Goal: Transaction & Acquisition: Book appointment/travel/reservation

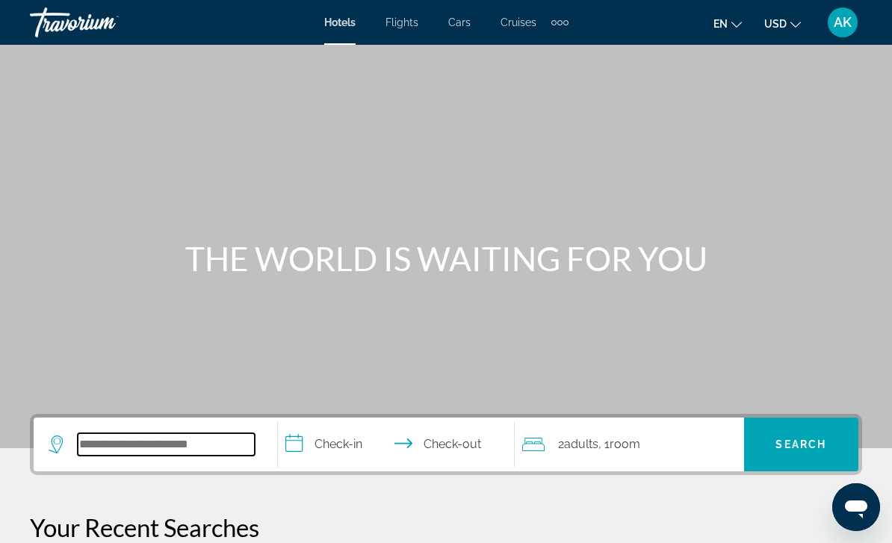
click at [186, 444] on input "Search widget" at bounding box center [166, 444] width 177 height 22
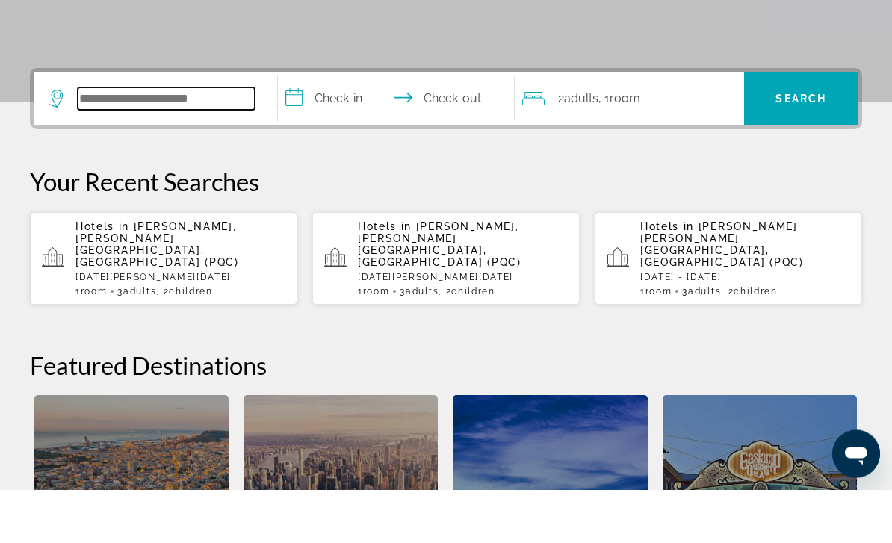
scroll to position [312, 0]
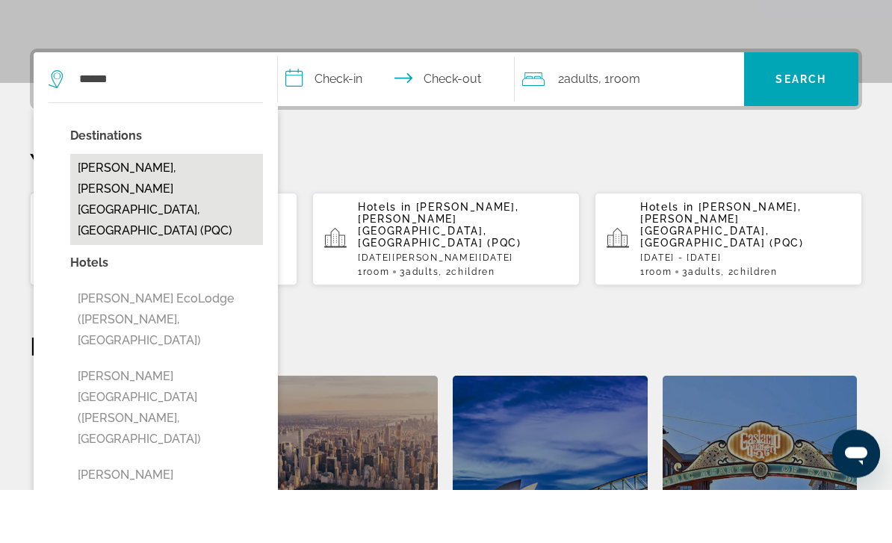
click at [147, 208] on button "[PERSON_NAME], [PERSON_NAME][GEOGRAPHIC_DATA], [GEOGRAPHIC_DATA] (PQC)" at bounding box center [166, 253] width 193 height 91
type input "**********"
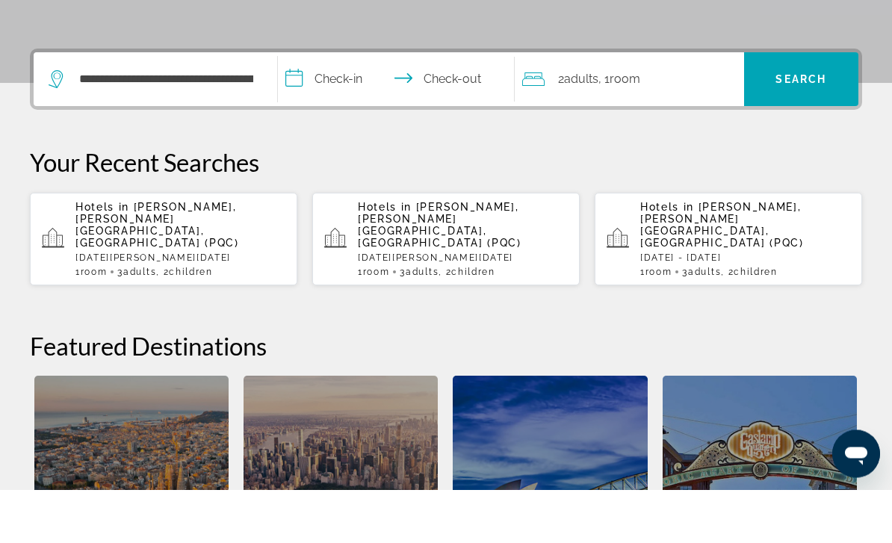
click at [335, 106] on input "**********" at bounding box center [399, 135] width 243 height 58
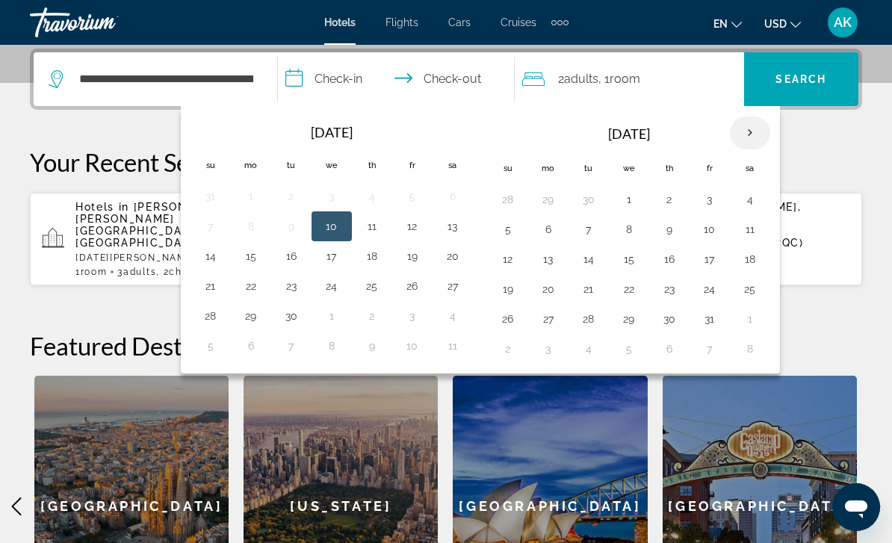
click at [748, 137] on th "Next month" at bounding box center [750, 133] width 40 height 33
click at [757, 133] on th "Next month" at bounding box center [750, 133] width 40 height 33
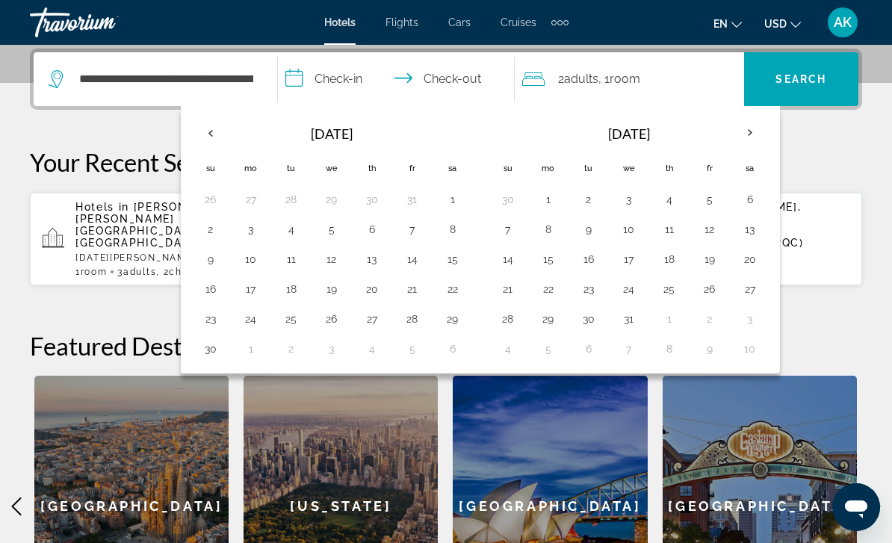
click at [767, 147] on button "Next month" at bounding box center [750, 133] width 40 height 34
click at [752, 196] on button "3" at bounding box center [750, 199] width 24 height 21
click at [670, 262] on button "15" at bounding box center [669, 259] width 24 height 21
type input "**********"
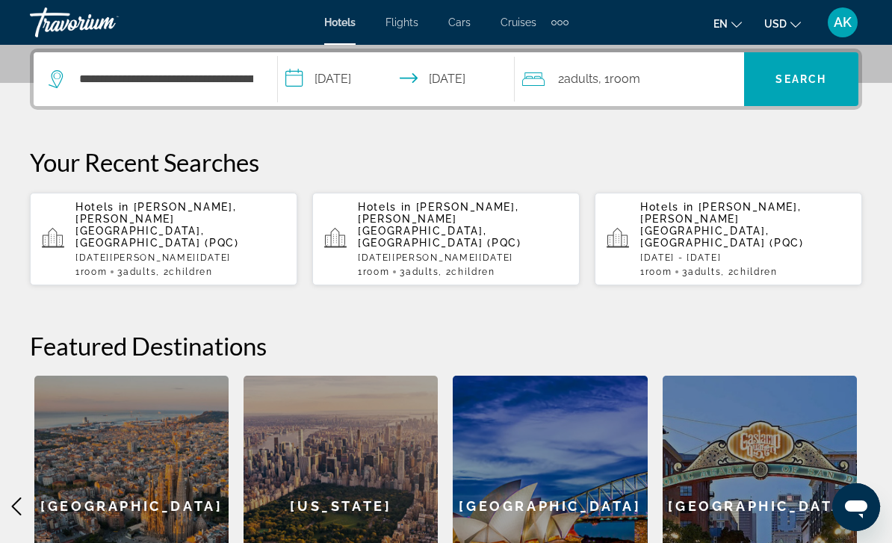
click at [648, 73] on div "2 Adult Adults , 1 Room rooms" at bounding box center [633, 79] width 222 height 21
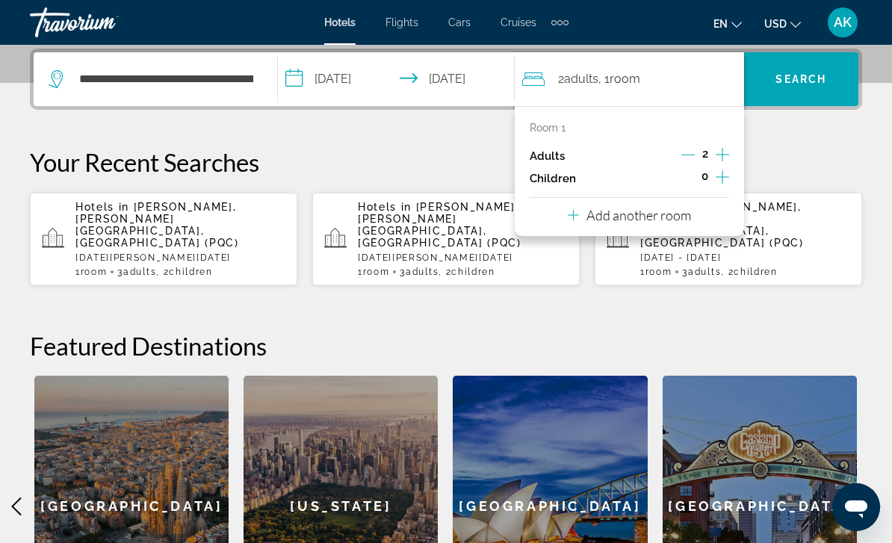
click at [722, 149] on icon "Increment adults" at bounding box center [722, 154] width 13 height 13
click at [722, 179] on icon "Increment children" at bounding box center [722, 176] width 13 height 13
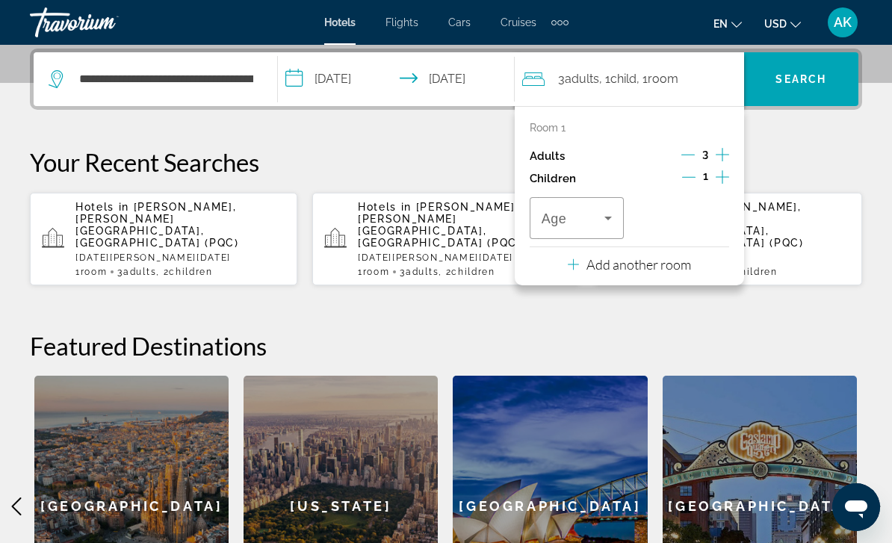
click at [728, 173] on icon "Increment children" at bounding box center [722, 177] width 13 height 18
click at [597, 214] on span "Travelers: 3 adults, 2 children" at bounding box center [573, 218] width 63 height 18
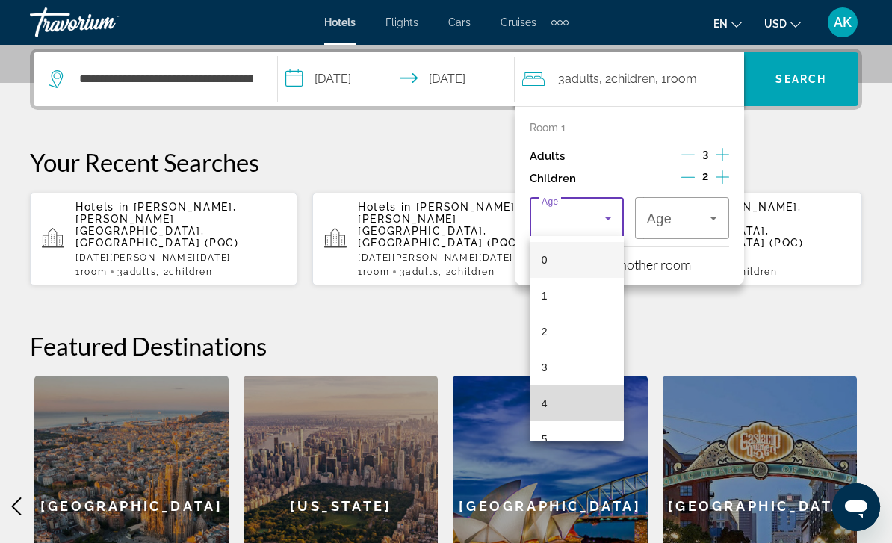
click at [580, 402] on mat-option "4" at bounding box center [577, 404] width 94 height 36
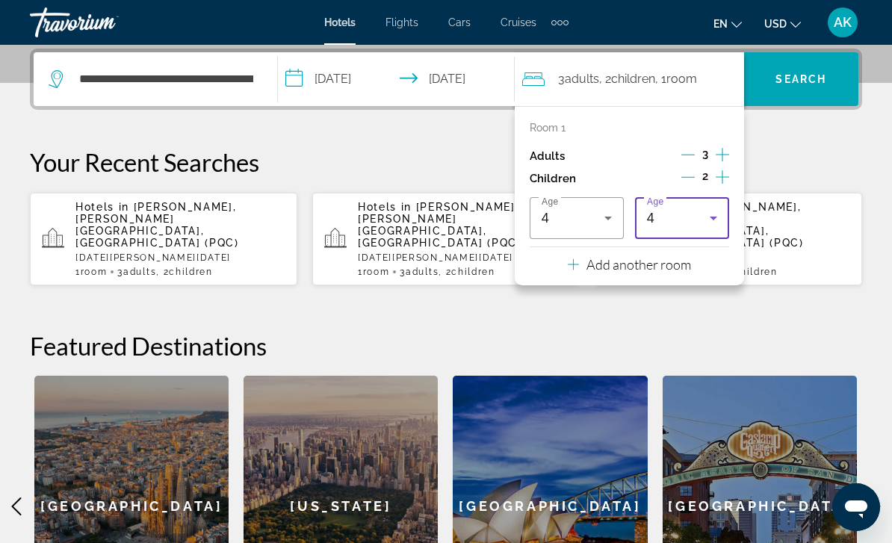
click at [684, 218] on div "4" at bounding box center [678, 218] width 63 height 18
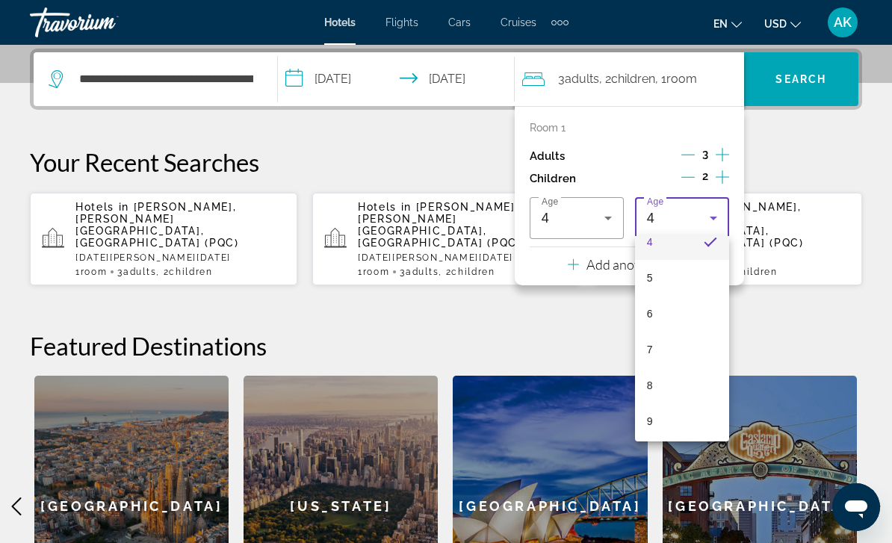
scroll to position [163, 0]
click at [686, 301] on mat-option "6" at bounding box center [682, 312] width 94 height 36
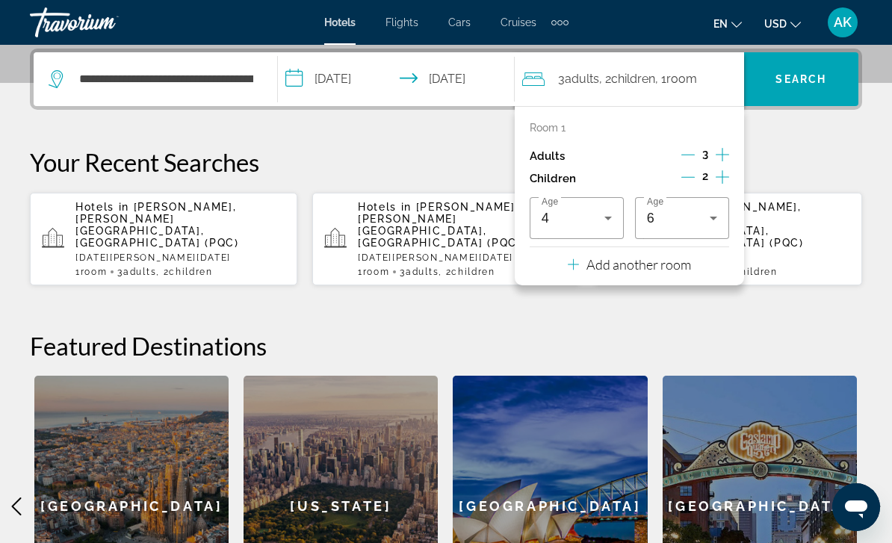
click at [661, 259] on p "Add another room" at bounding box center [638, 264] width 105 height 16
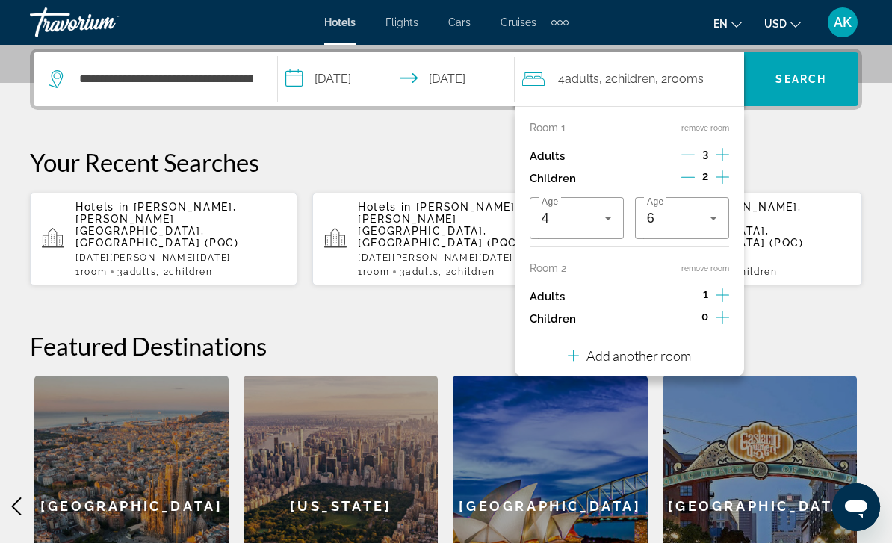
click at [725, 292] on icon "Increment adults" at bounding box center [722, 295] width 13 height 18
click at [725, 318] on icon "Increment children" at bounding box center [722, 318] width 13 height 18
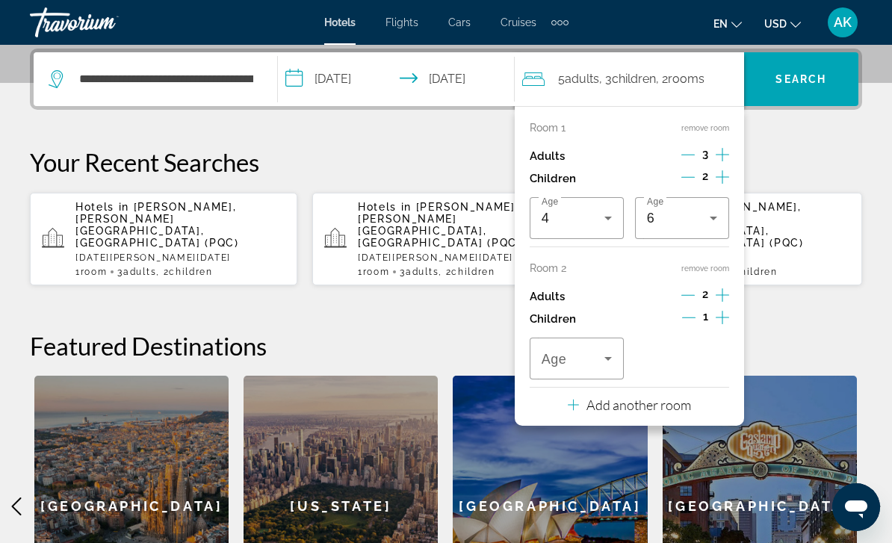
click at [719, 313] on icon "Increment children" at bounding box center [722, 318] width 13 height 18
click at [725, 316] on icon "Increment children" at bounding box center [722, 318] width 13 height 18
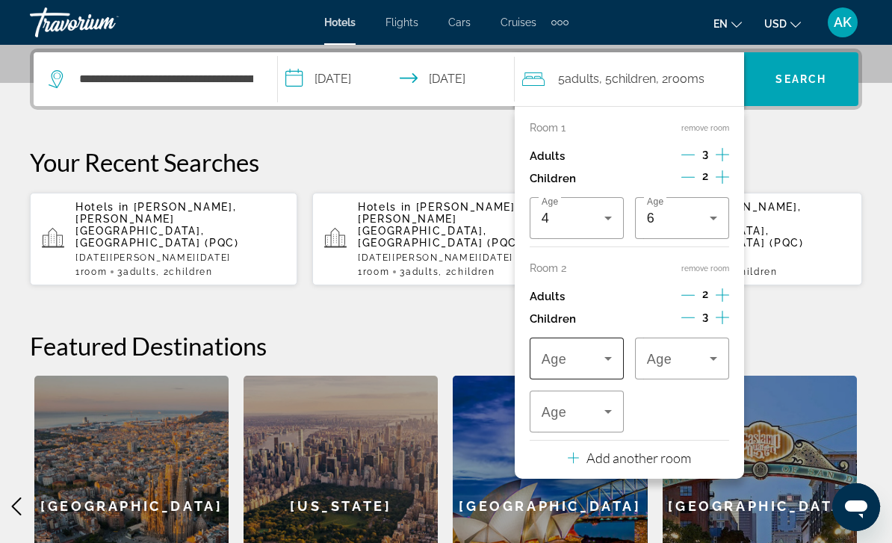
click at [588, 350] on span "Travelers: 5 adults, 5 children" at bounding box center [573, 359] width 63 height 18
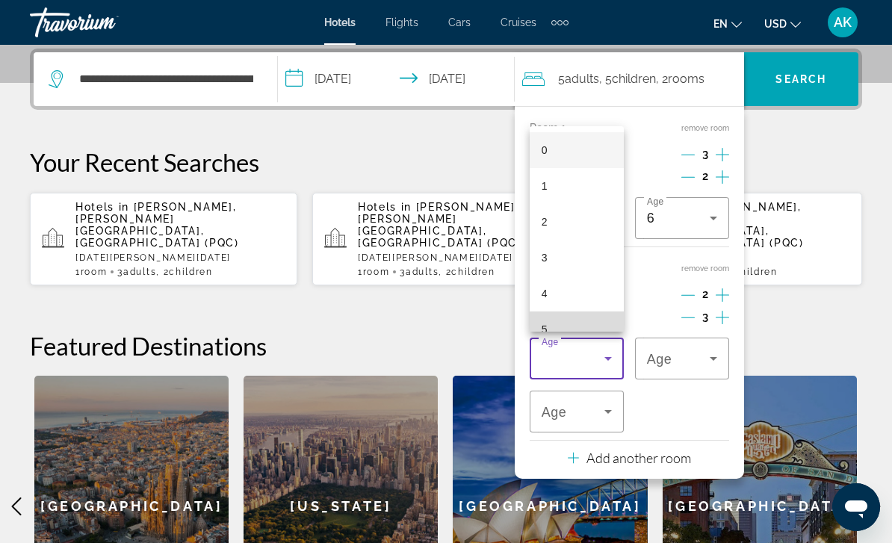
click at [569, 327] on mat-option "5" at bounding box center [577, 330] width 94 height 36
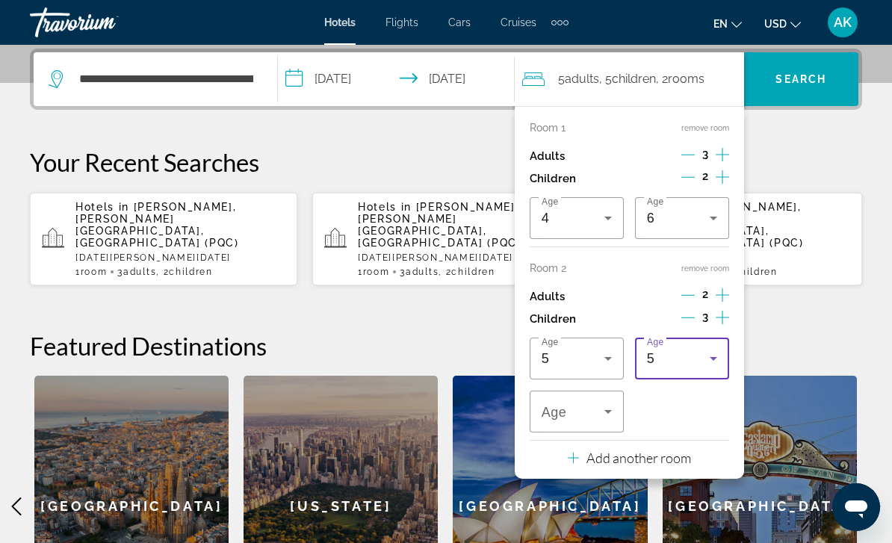
click at [679, 355] on div "5" at bounding box center [678, 359] width 63 height 18
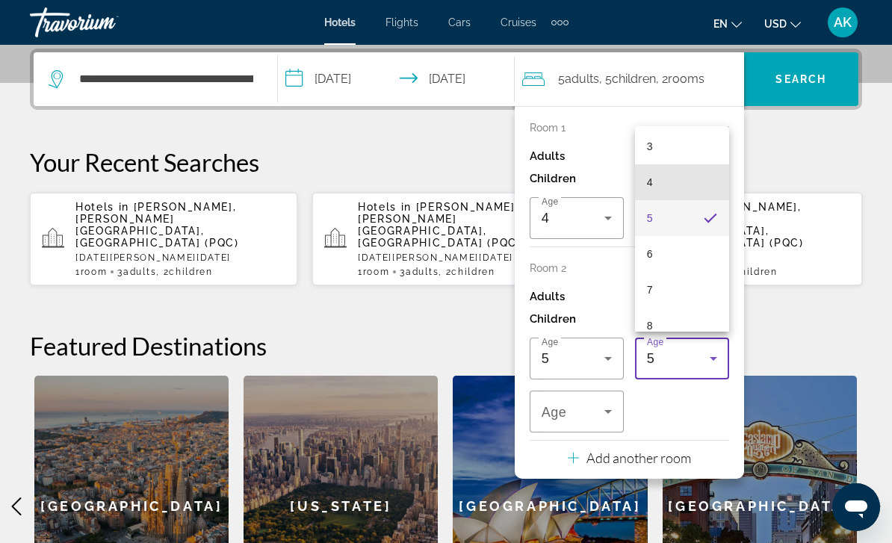
scroll to position [130, 0]
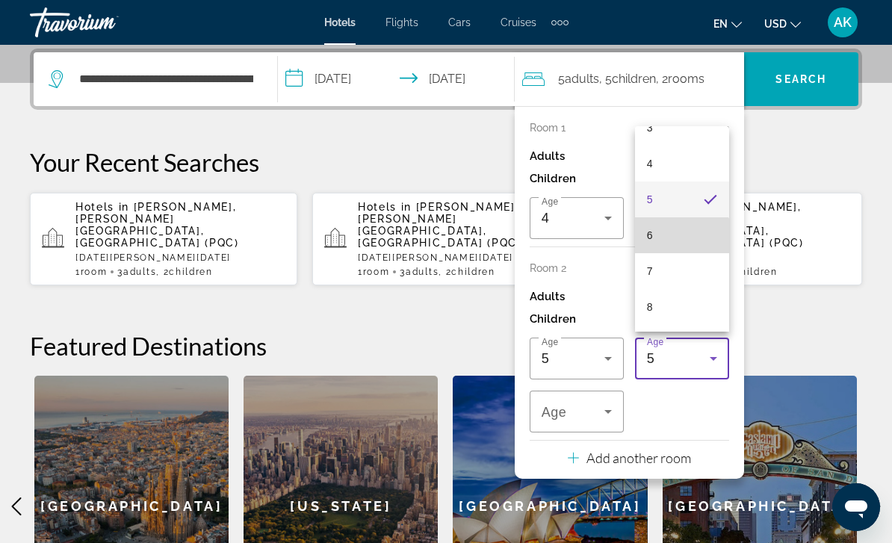
click at [678, 250] on mat-option "6" at bounding box center [682, 235] width 94 height 36
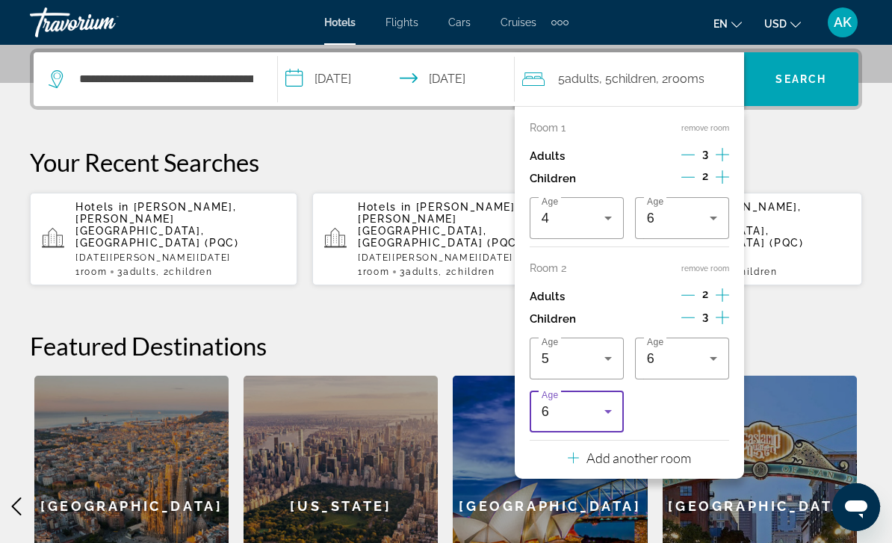
click at [601, 408] on icon "Travelers: 5 adults, 5 children" at bounding box center [608, 412] width 18 height 18
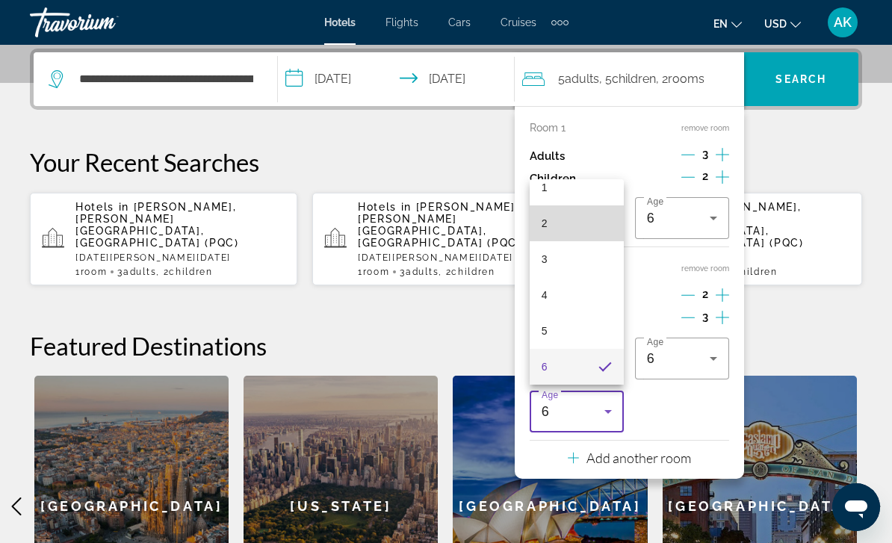
click at [578, 217] on mat-option "2" at bounding box center [577, 223] width 94 height 36
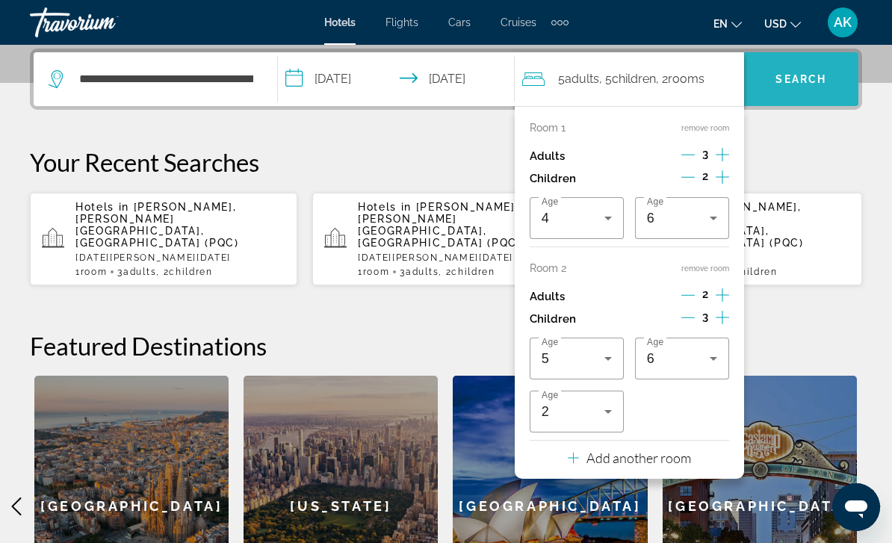
click at [802, 74] on span "Search" at bounding box center [800, 79] width 51 height 12
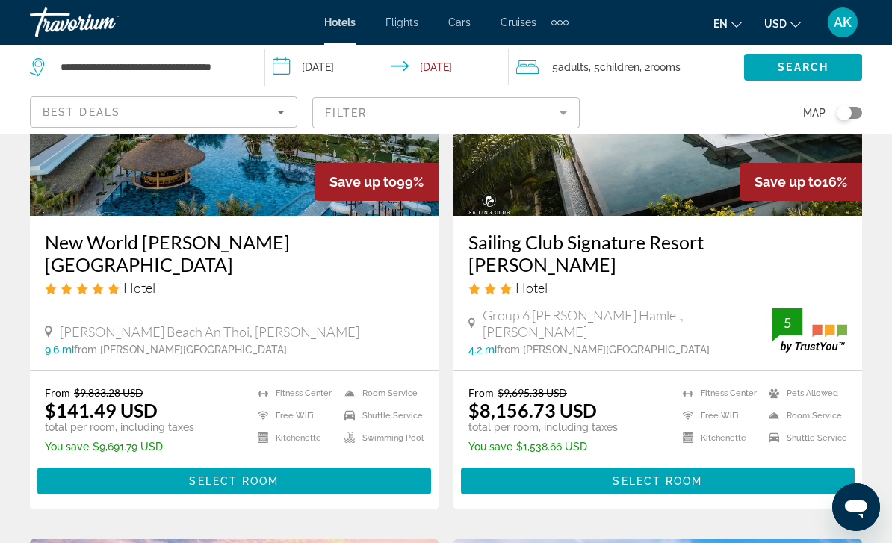
scroll to position [211, 0]
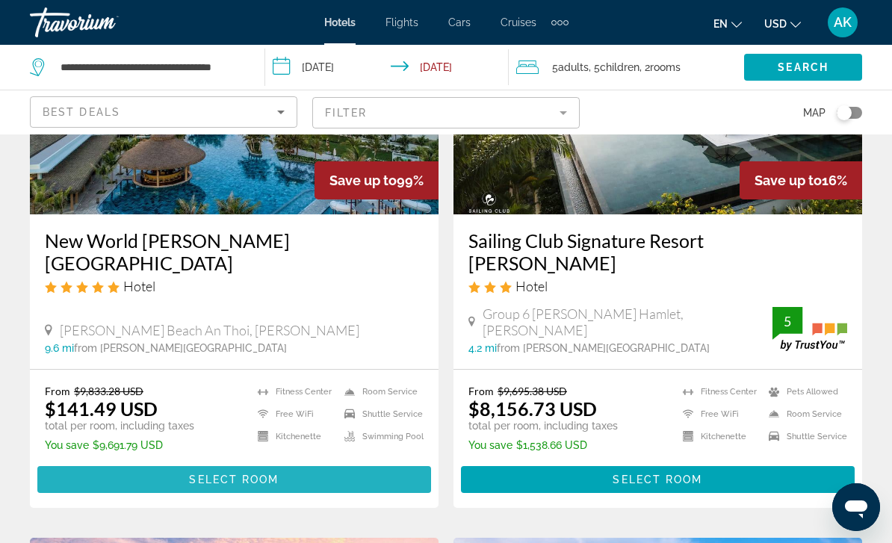
click at [356, 462] on span "Main content" at bounding box center [234, 480] width 394 height 36
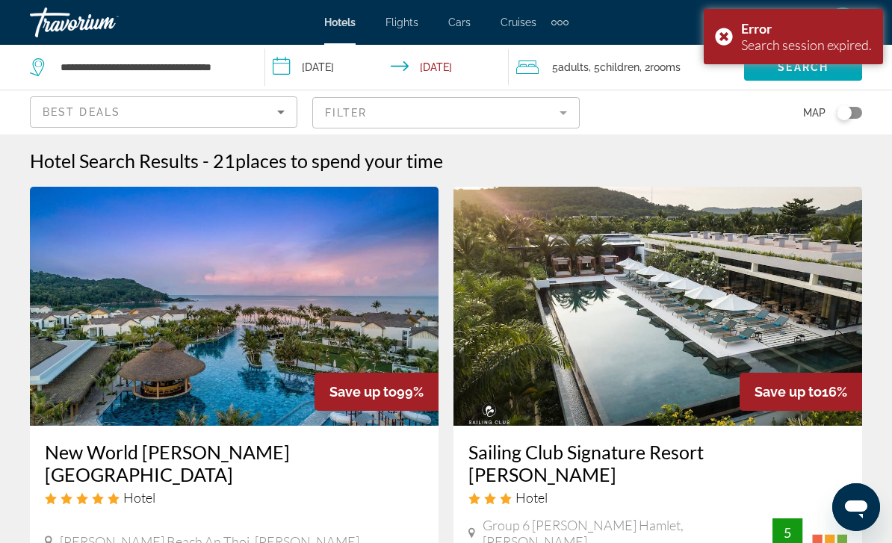
click at [636, 332] on img "Main content" at bounding box center [657, 306] width 409 height 239
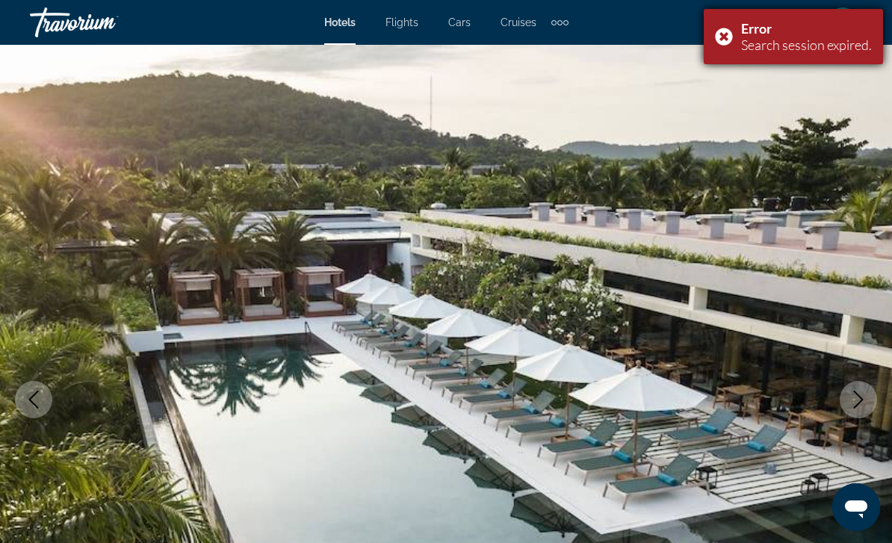
click at [720, 27] on div "Error Search session expired." at bounding box center [793, 36] width 179 height 55
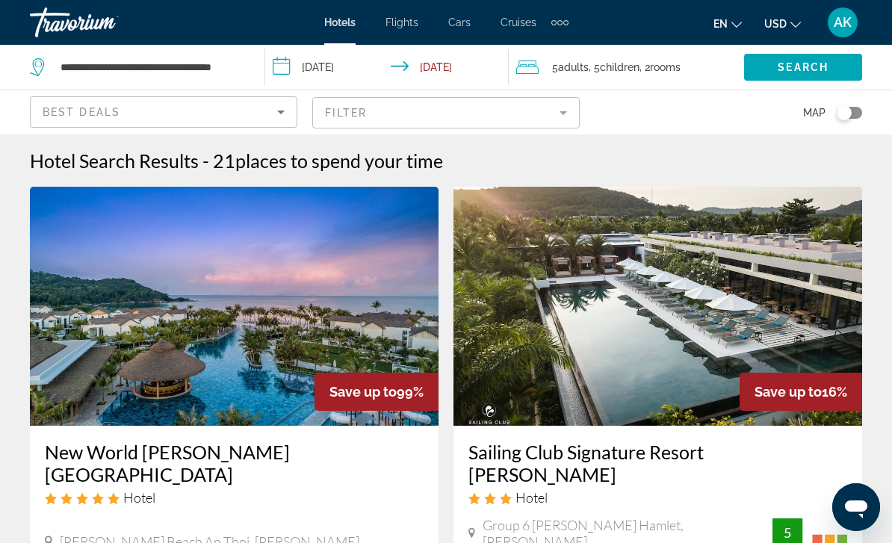
click at [321, 355] on img "Main content" at bounding box center [234, 306] width 409 height 239
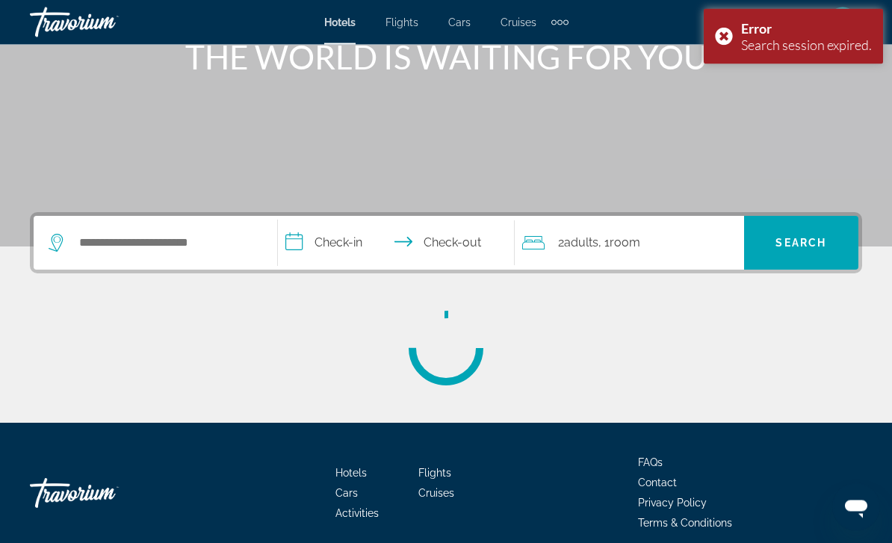
scroll to position [217, 0]
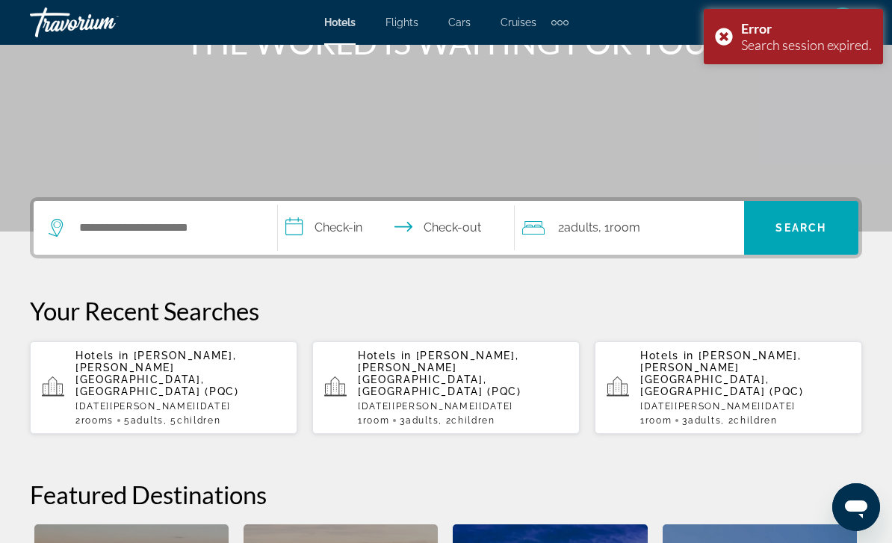
click at [163, 401] on p "[DATE][PERSON_NAME][DATE]" at bounding box center [180, 406] width 210 height 10
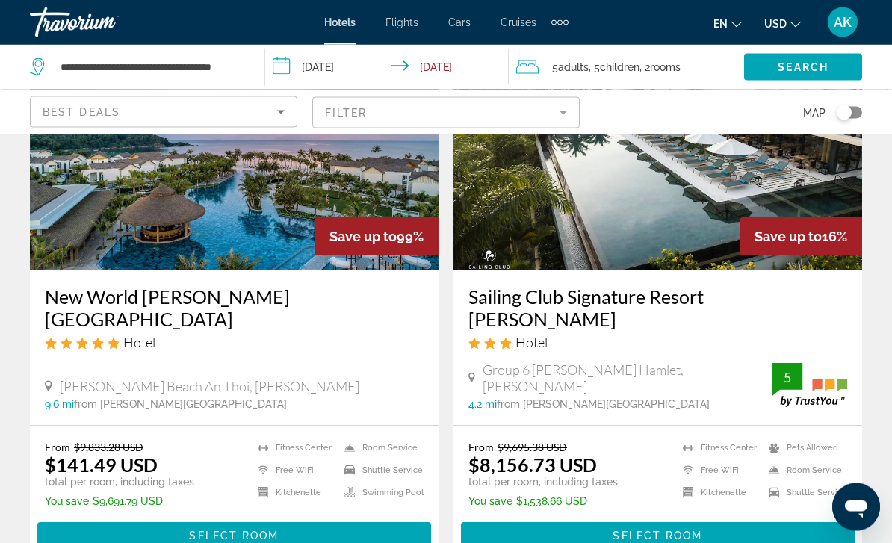
scroll to position [201, 0]
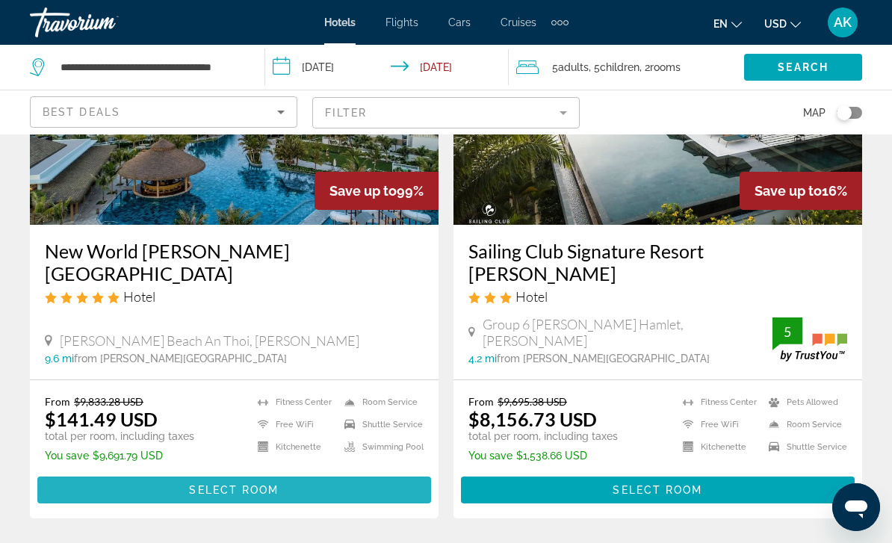
click at [321, 472] on span "Main content" at bounding box center [234, 490] width 394 height 36
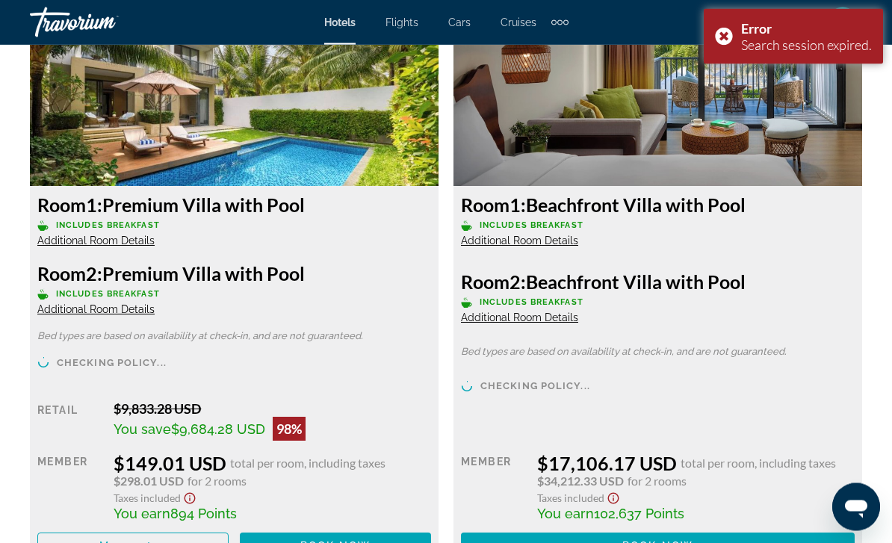
scroll to position [2960, 0]
click at [362, 542] on span "Book now" at bounding box center [335, 546] width 71 height 12
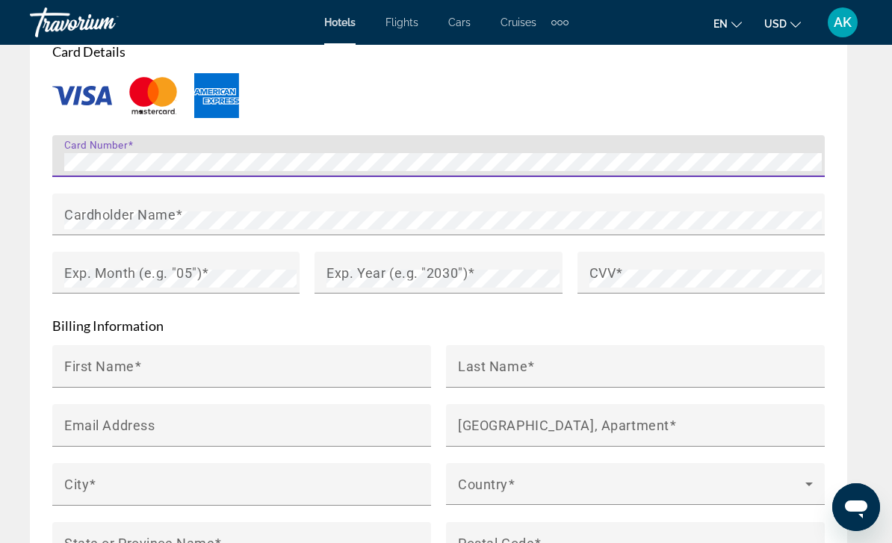
scroll to position [1818, 0]
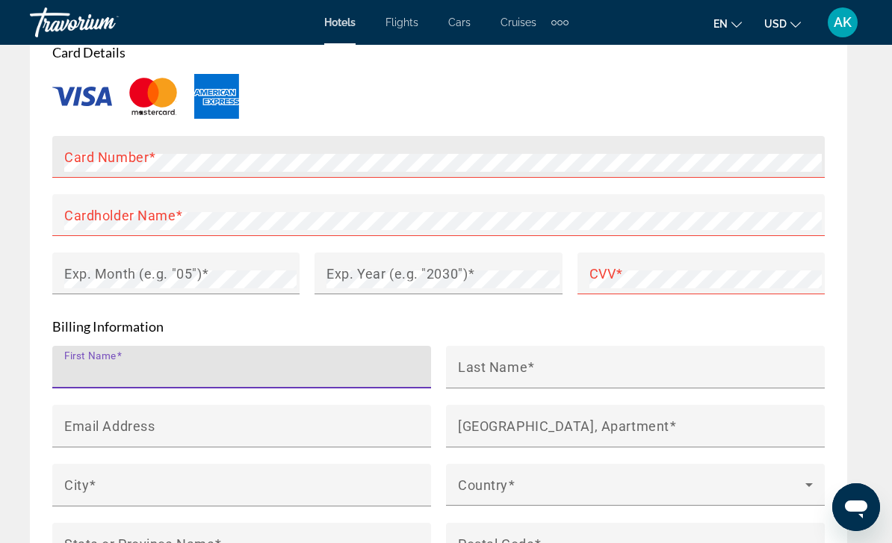
click at [130, 149] on mat-label "Card Number" at bounding box center [106, 157] width 84 height 16
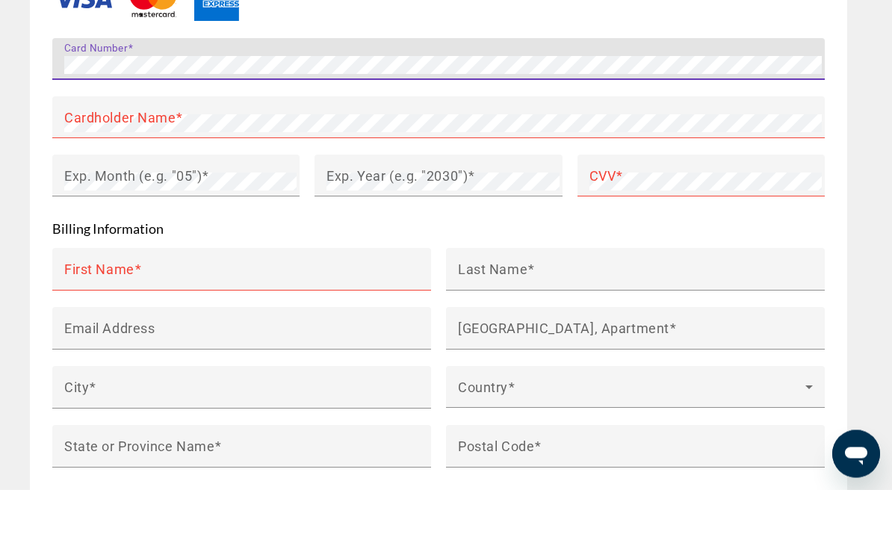
scroll to position [1863, 0]
click at [172, 161] on mat-label "Cardholder Name" at bounding box center [119, 169] width 111 height 16
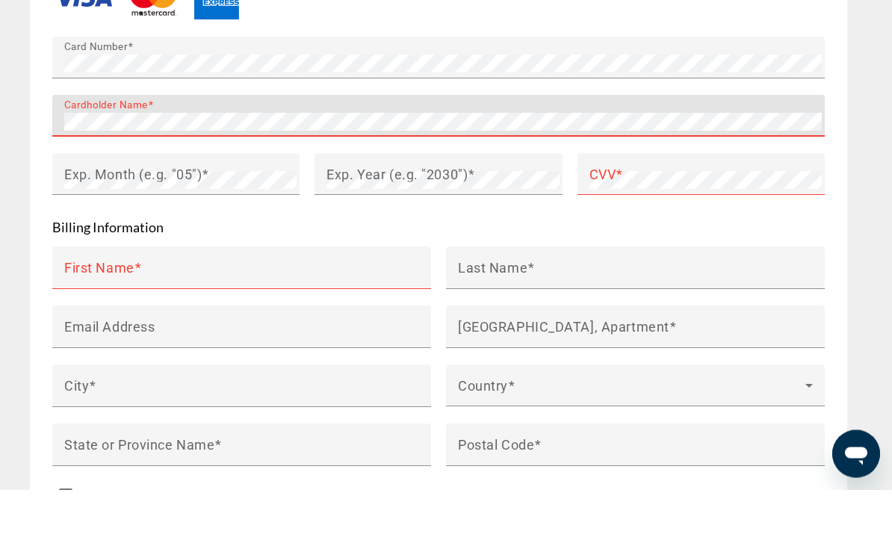
scroll to position [1866, 0]
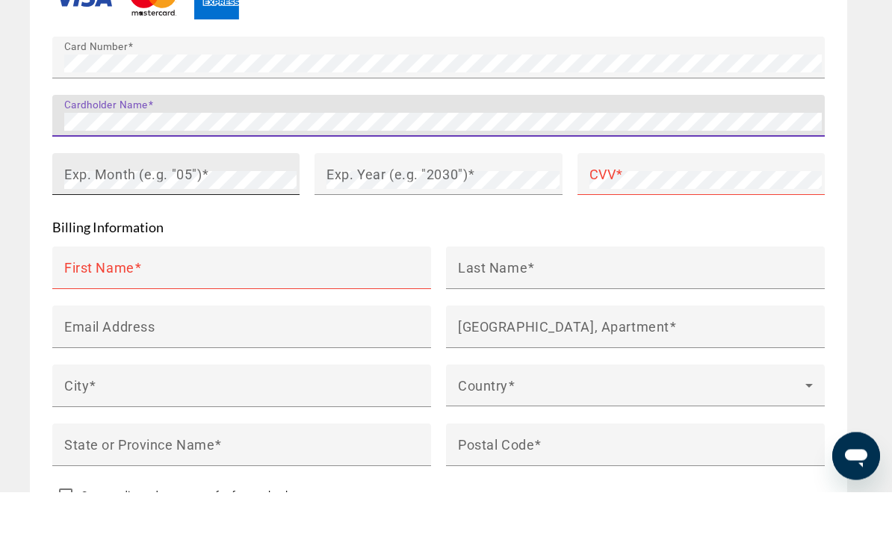
click at [154, 217] on mat-label "Exp. Month (e.g. "05")" at bounding box center [132, 225] width 137 height 16
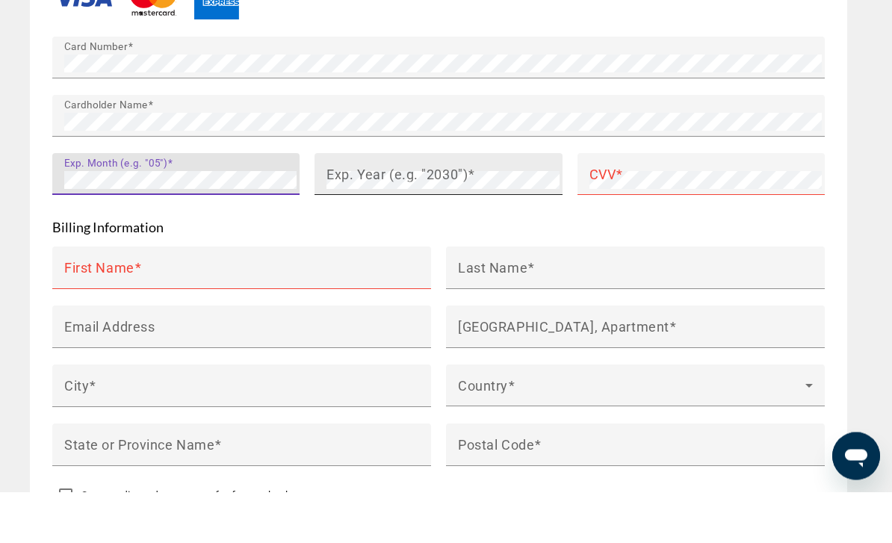
click at [454, 205] on div "Exp. Year (e.g. "2030")" at bounding box center [442, 226] width 232 height 42
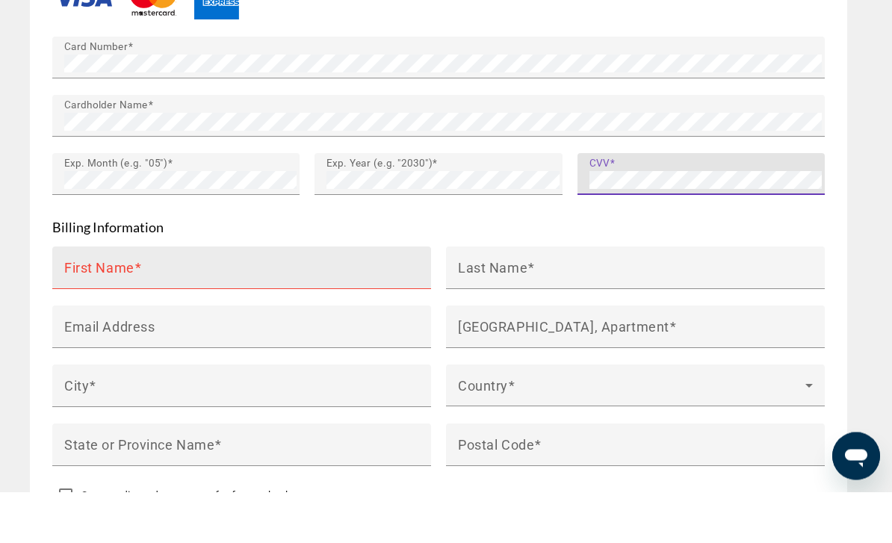
click at [142, 317] on input "First Name" at bounding box center [246, 326] width 364 height 18
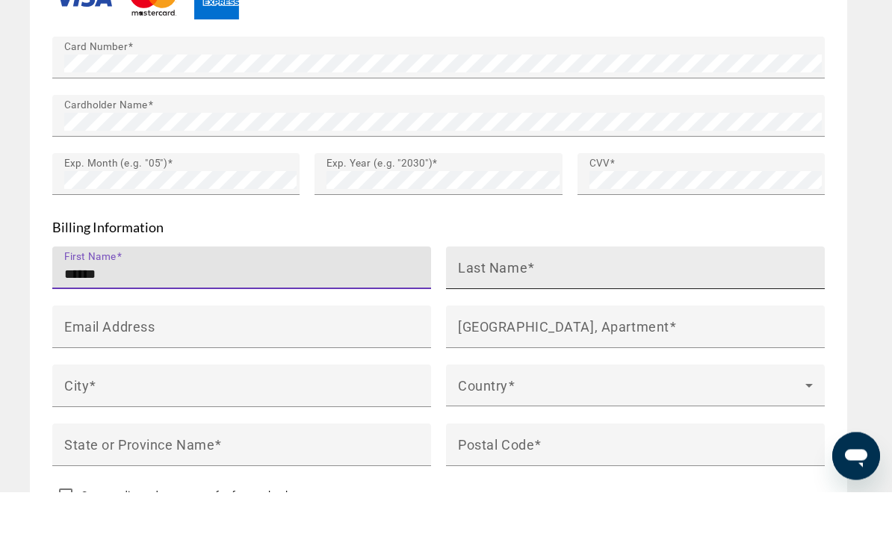
type input "******"
click at [540, 317] on input "Last Name" at bounding box center [640, 326] width 364 height 18
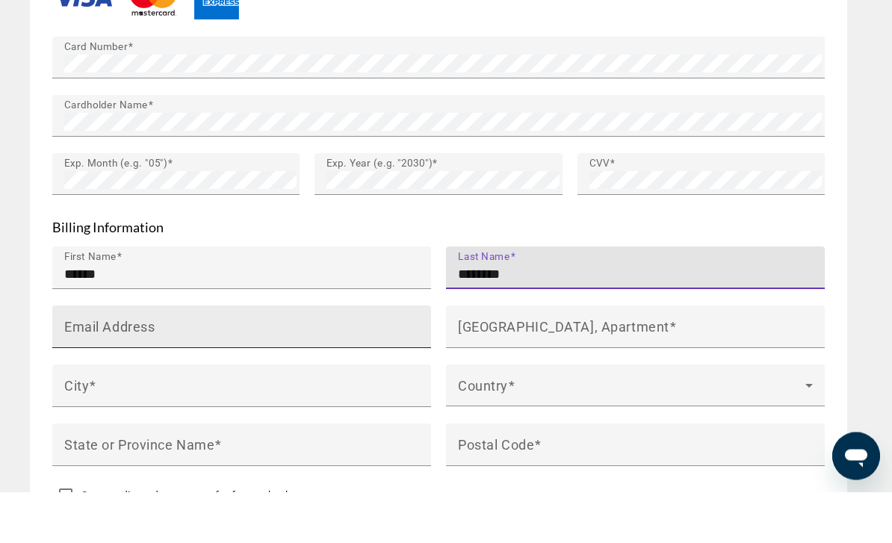
type input "********"
click at [172, 376] on input "Email Address" at bounding box center [246, 385] width 364 height 18
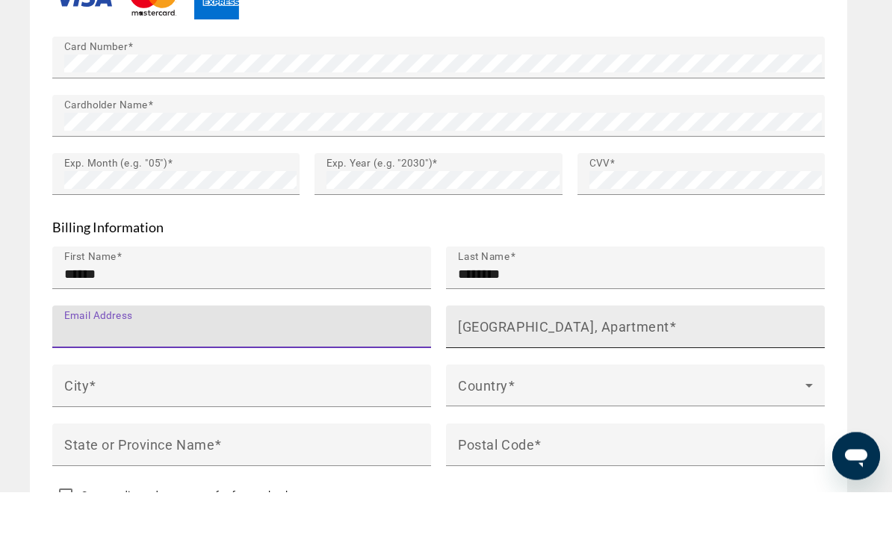
click at [569, 370] on mat-label "[GEOGRAPHIC_DATA], Apartment" at bounding box center [563, 378] width 211 height 16
click at [569, 376] on input "[GEOGRAPHIC_DATA], Apartment" at bounding box center [640, 385] width 364 height 18
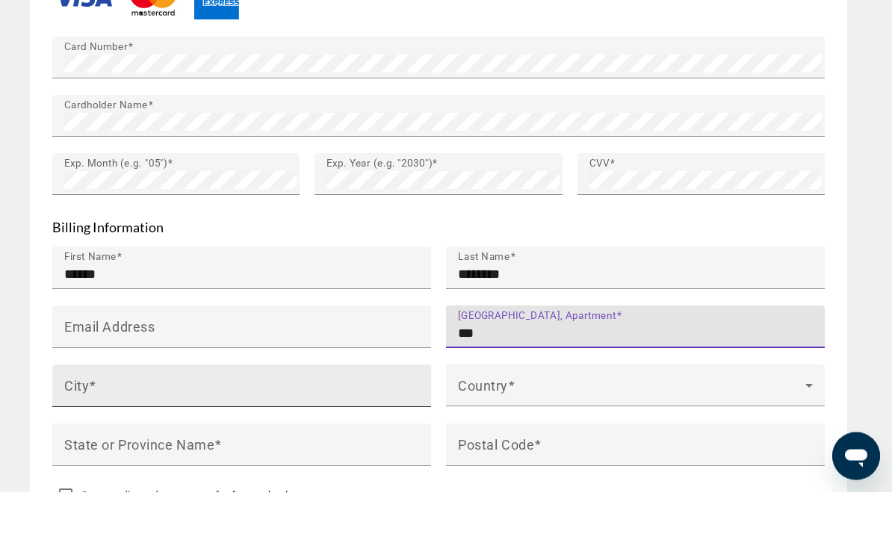
type input "***"
click at [182, 435] on input "City" at bounding box center [246, 444] width 364 height 18
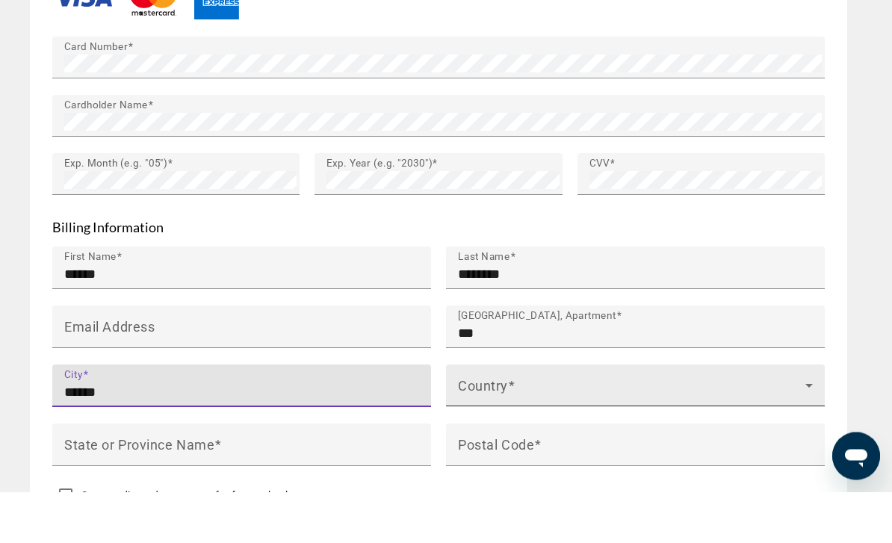
type input "******"
click at [557, 434] on span "Main content" at bounding box center [631, 443] width 347 height 18
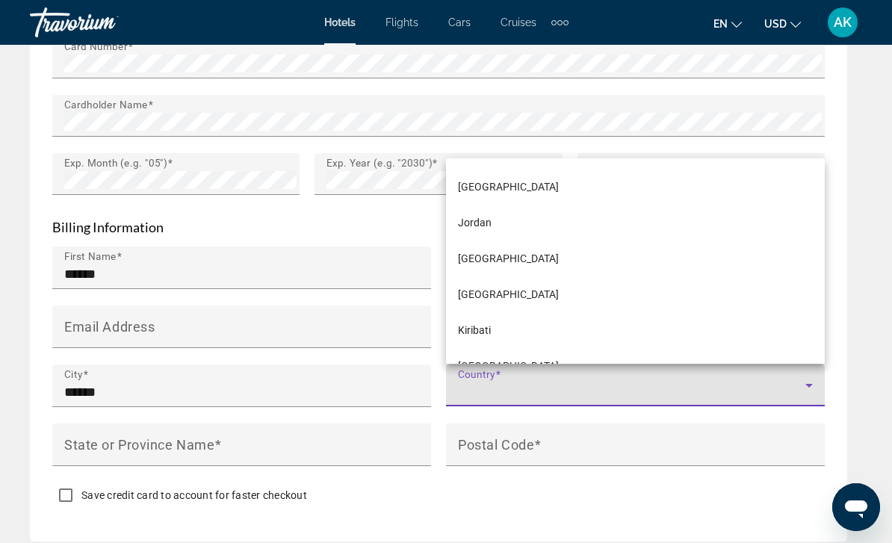
scroll to position [4102, 0]
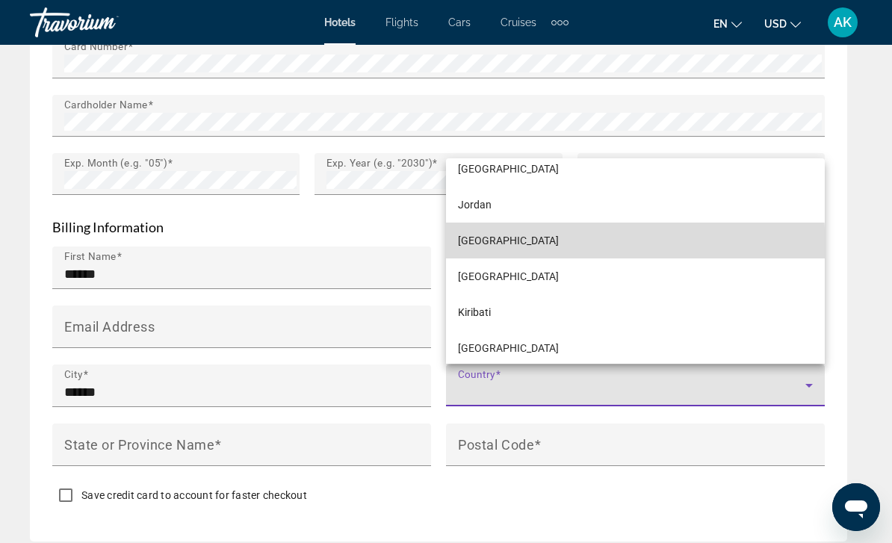
click at [503, 250] on span "[GEOGRAPHIC_DATA]" at bounding box center [508, 241] width 101 height 18
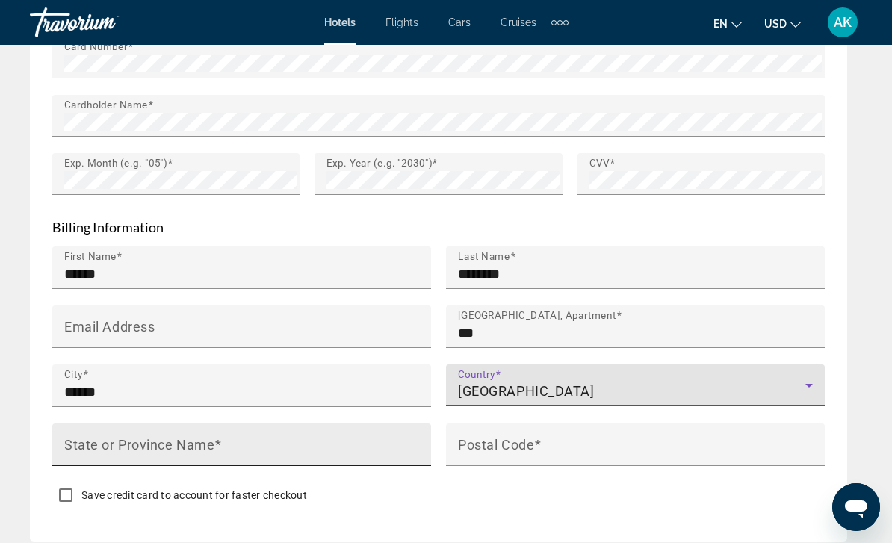
click at [146, 442] on input "State or Province Name" at bounding box center [246, 451] width 364 height 18
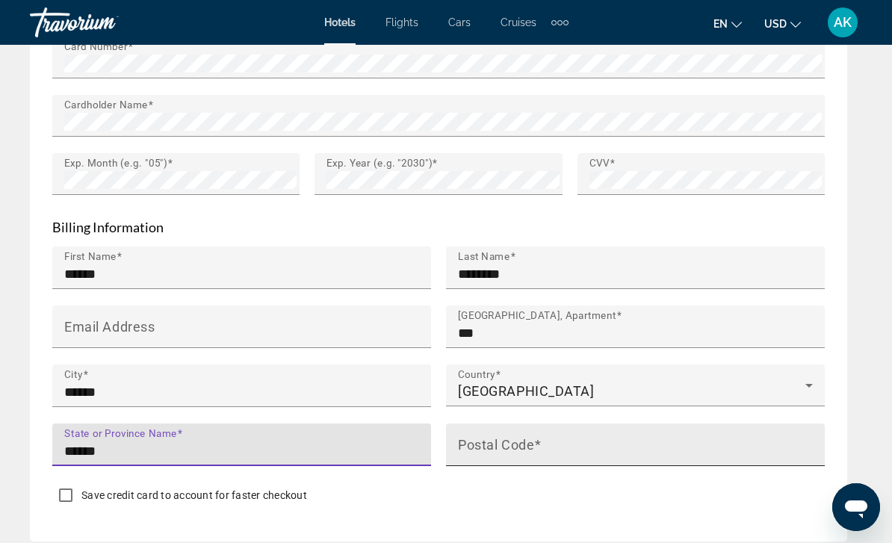
type input "******"
click at [544, 442] on input "Postal Code" at bounding box center [640, 451] width 364 height 18
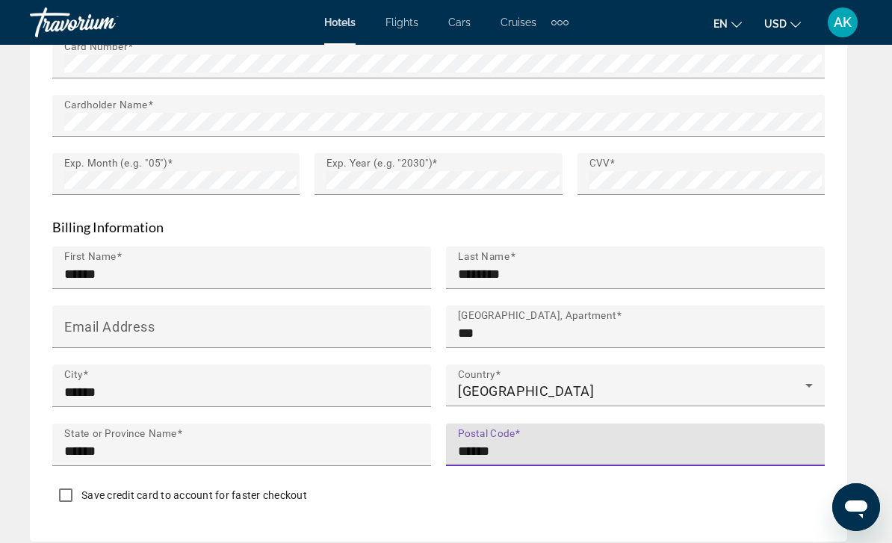
type input "******"
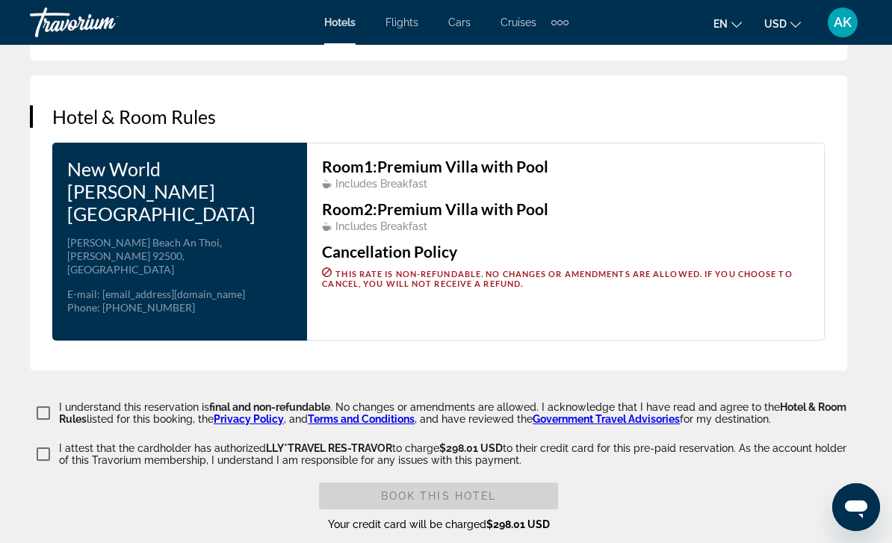
scroll to position [2400, 0]
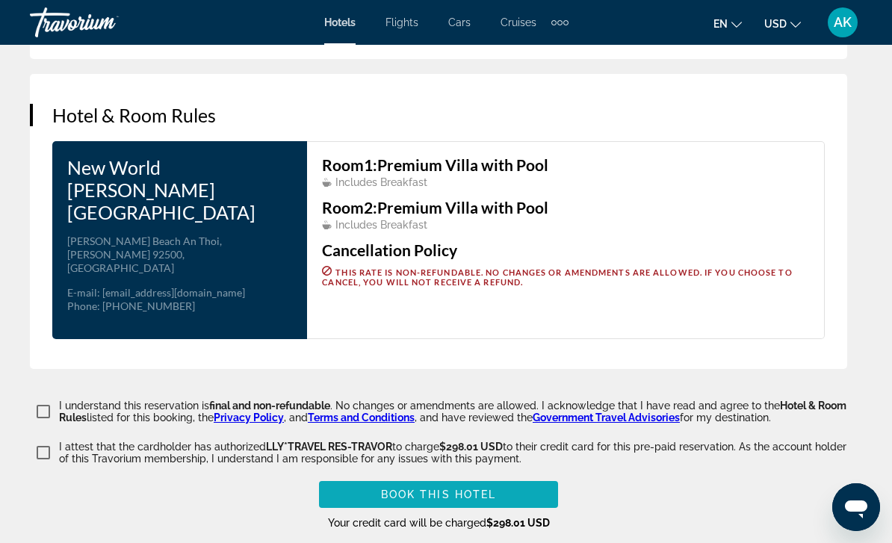
click at [509, 477] on span "Main content" at bounding box center [438, 495] width 239 height 36
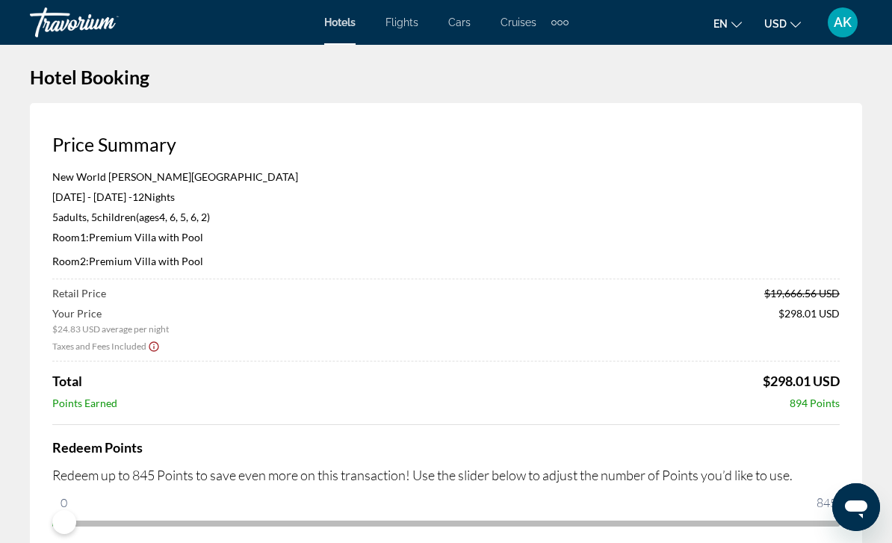
scroll to position [0, 0]
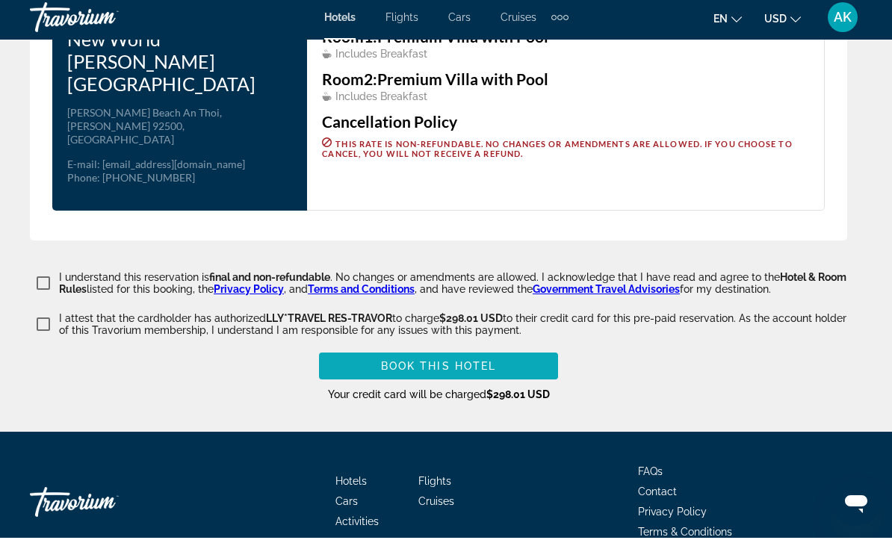
type input "******"
click at [484, 365] on span "Book this hotel" at bounding box center [439, 371] width 116 height 12
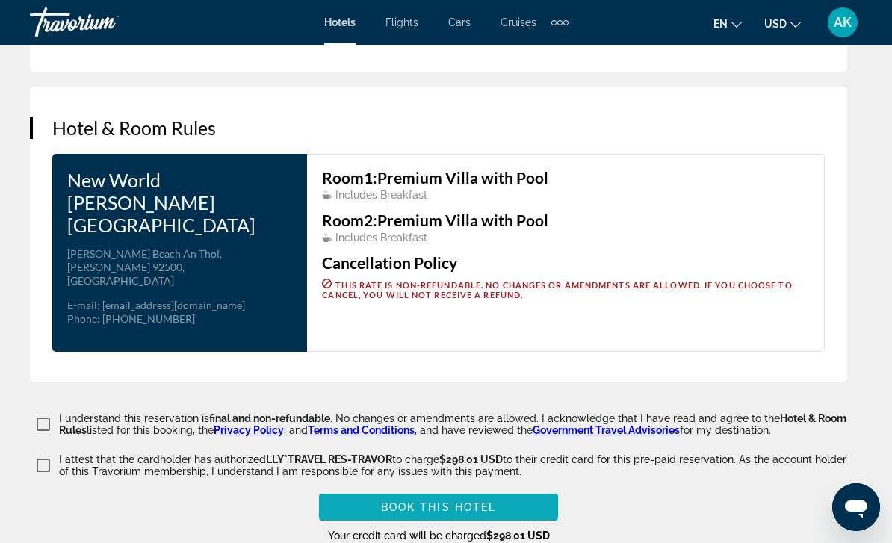
scroll to position [2528, 0]
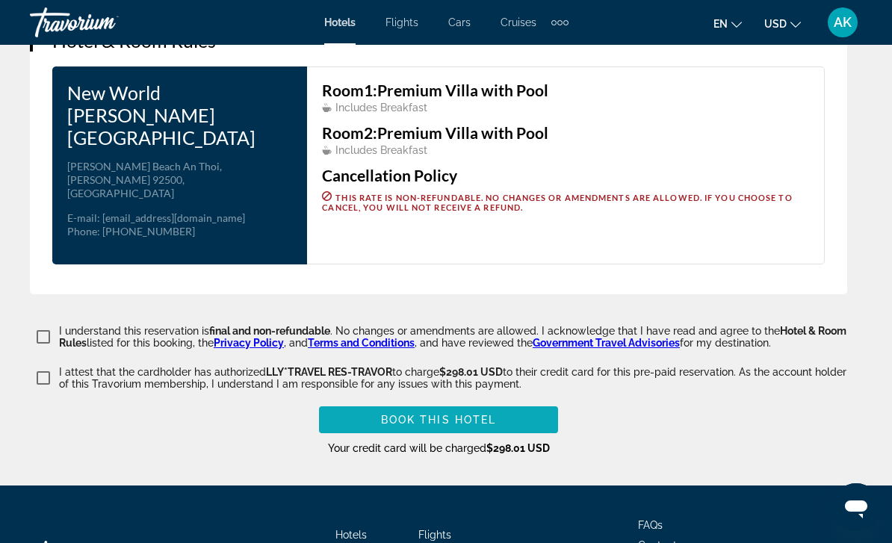
click at [478, 414] on span "Book this hotel" at bounding box center [439, 420] width 116 height 12
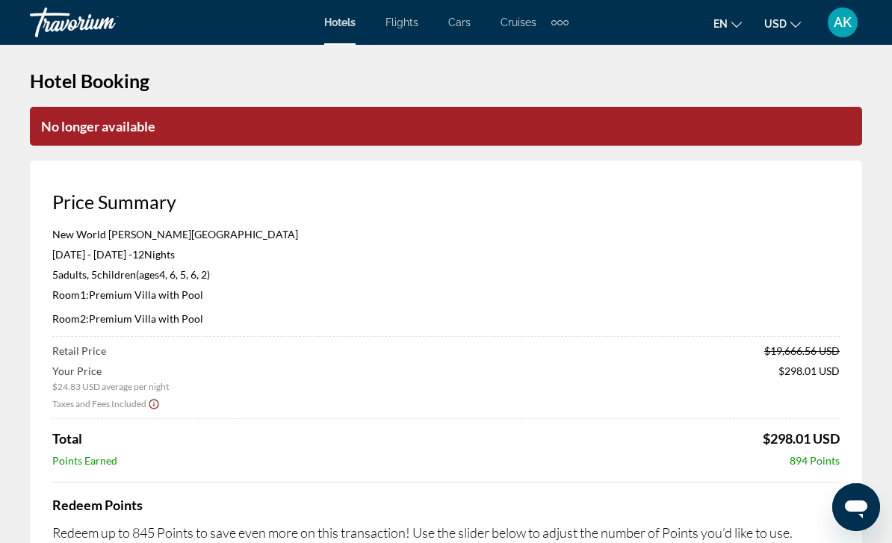
scroll to position [6, 0]
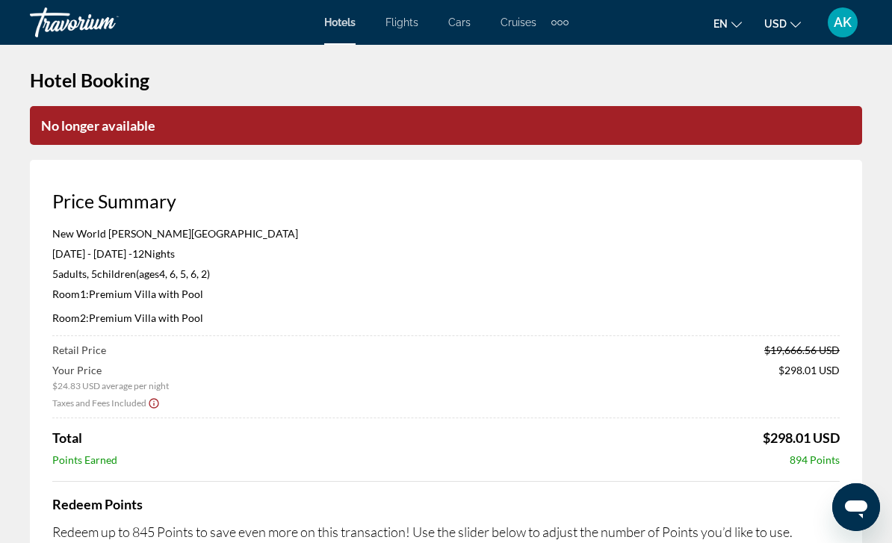
click at [689, 273] on div "5 Adult Adults , 5 Child Children ( ages [DEMOGRAPHIC_DATA], 6, 5, 6, 2)" at bounding box center [445, 273] width 787 height 13
click at [180, 296] on p "Room 1: Premium Villa with Pool" at bounding box center [445, 294] width 787 height 13
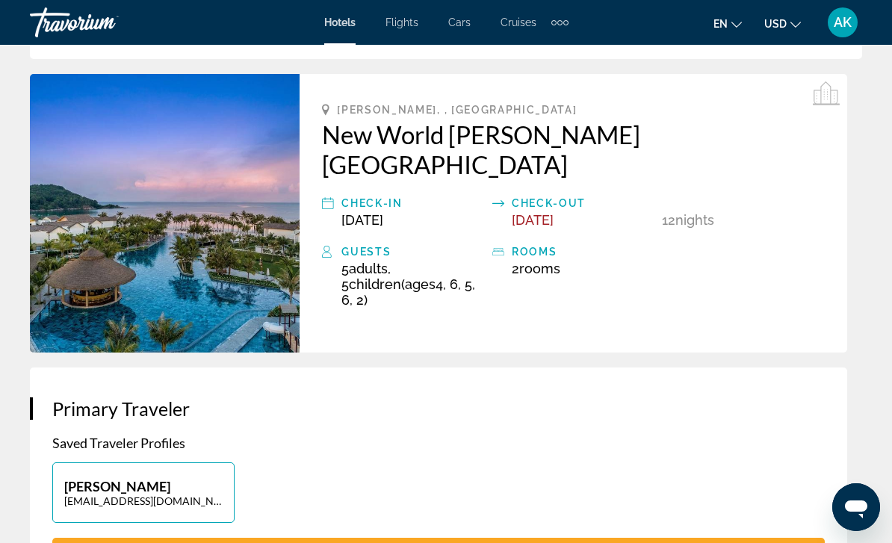
scroll to position [572, 0]
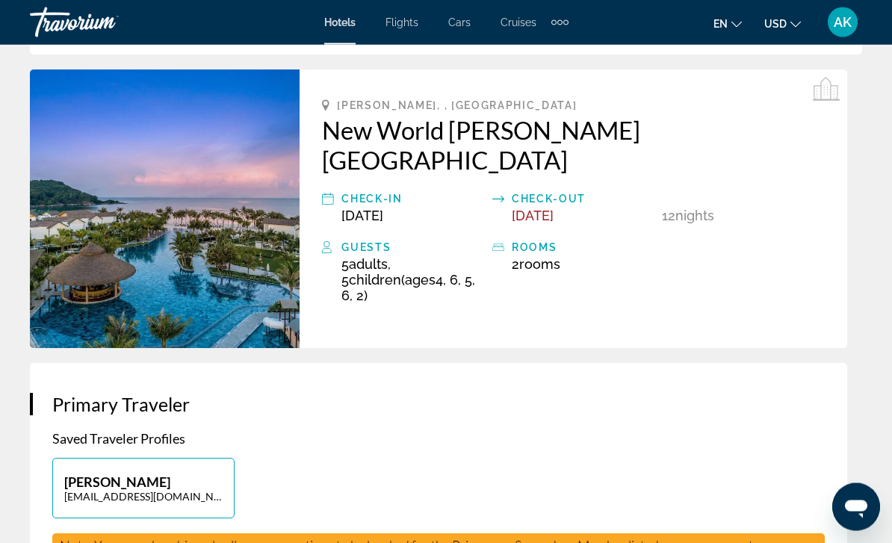
click at [489, 205] on div "[PERSON_NAME], , [GEOGRAPHIC_DATA] New World [PERSON_NAME][GEOGRAPHIC_DATA] Che…" at bounding box center [574, 209] width 548 height 279
click at [370, 191] on div "Check-in" at bounding box center [412, 200] width 143 height 18
click at [363, 239] on div "Guests" at bounding box center [412, 248] width 143 height 18
click at [529, 194] on div "[PERSON_NAME], , [GEOGRAPHIC_DATA] New World [PERSON_NAME][GEOGRAPHIC_DATA] Che…" at bounding box center [574, 209] width 548 height 279
click at [507, 257] on div "Main content" at bounding box center [501, 280] width 19 height 47
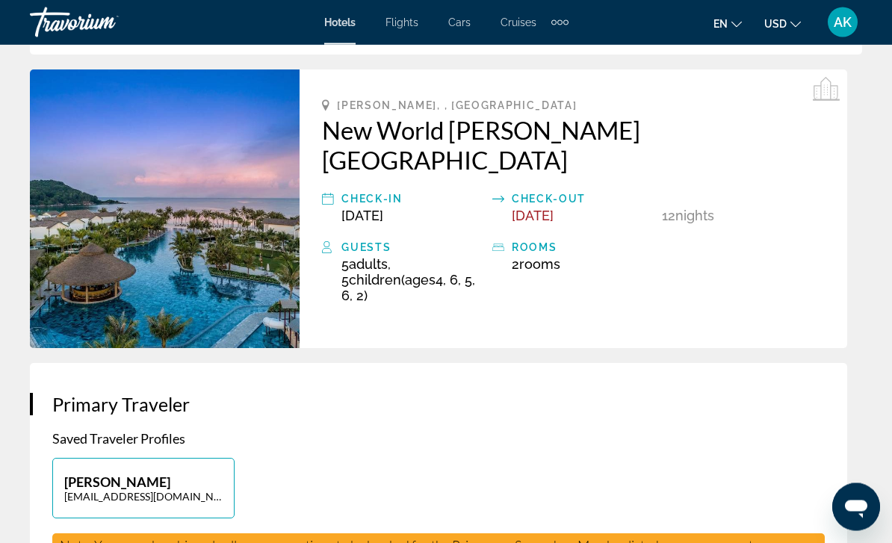
click at [367, 262] on div "[PERSON_NAME], , [GEOGRAPHIC_DATA] New World [PERSON_NAME][GEOGRAPHIC_DATA] Che…" at bounding box center [574, 209] width 548 height 279
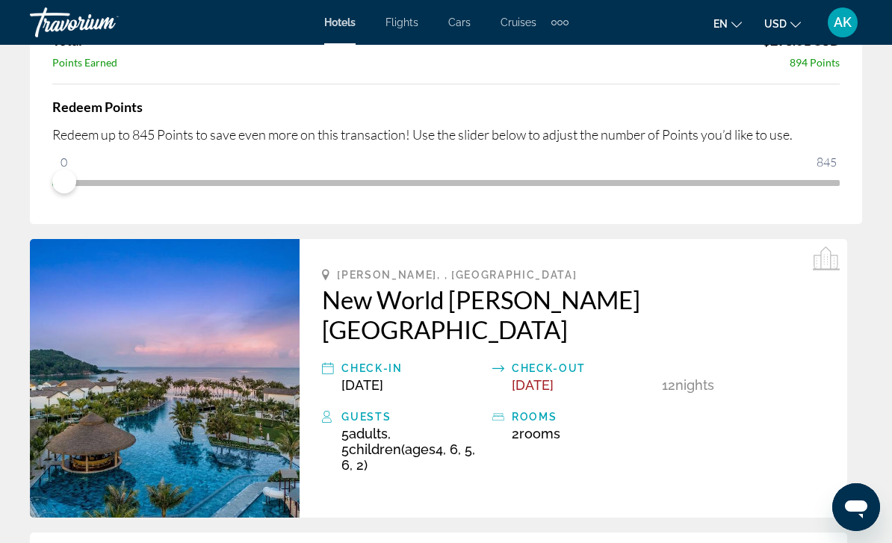
scroll to position [0, 0]
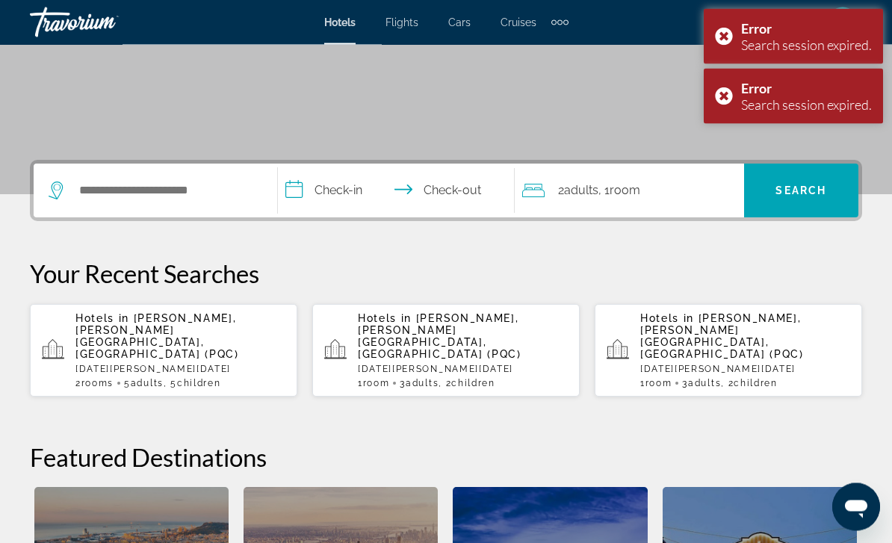
click at [148, 337] on div "Hotels in Phu Quoc, Phu Quoc Island, Vietnam (PQC) Sat, 03 Jan - Thu, 15 Jan 2 …" at bounding box center [180, 351] width 210 height 76
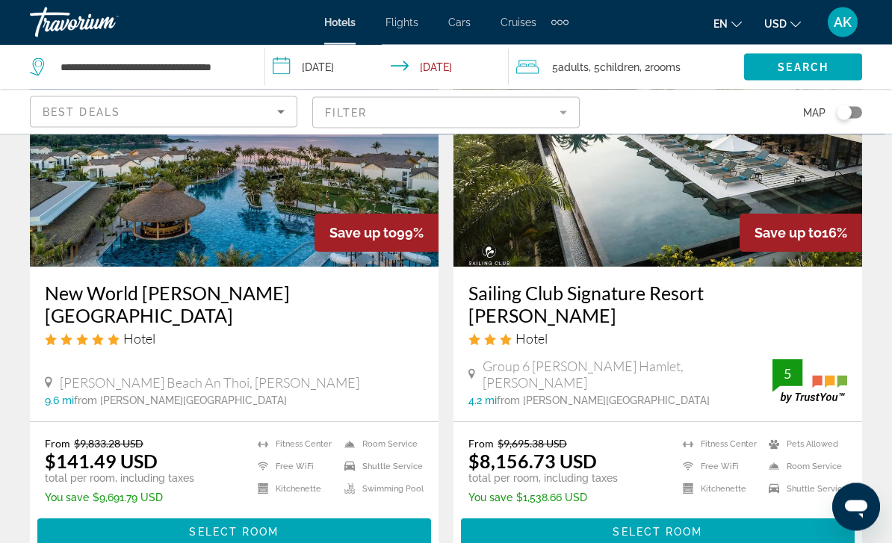
scroll to position [161, 0]
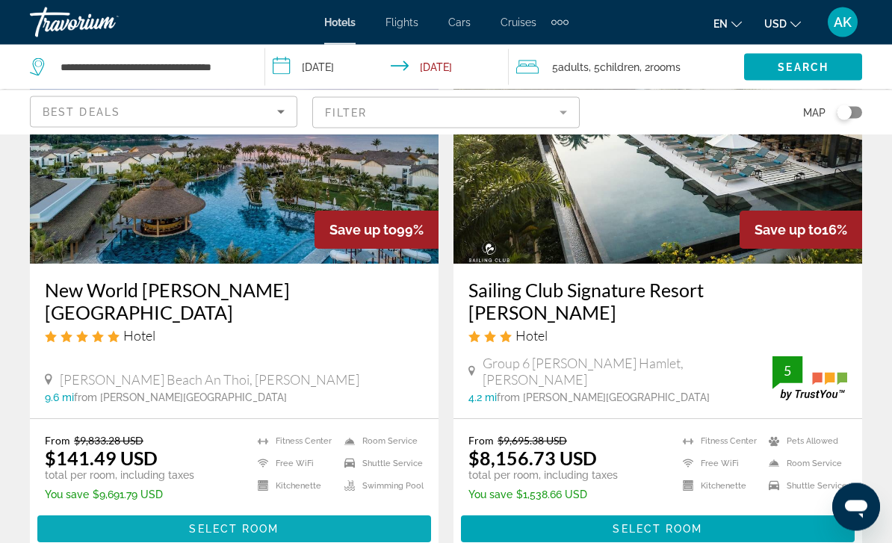
click at [362, 512] on span "Main content" at bounding box center [234, 530] width 394 height 36
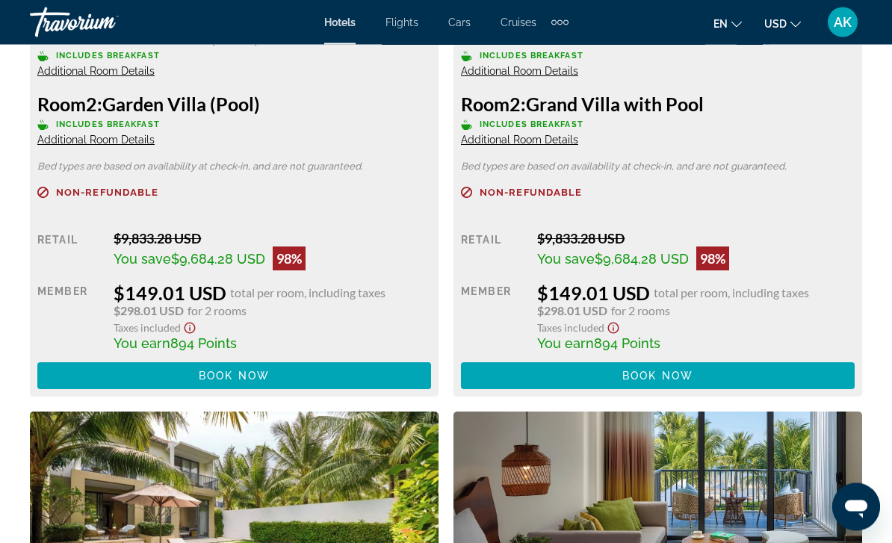
scroll to position [2547, 0]
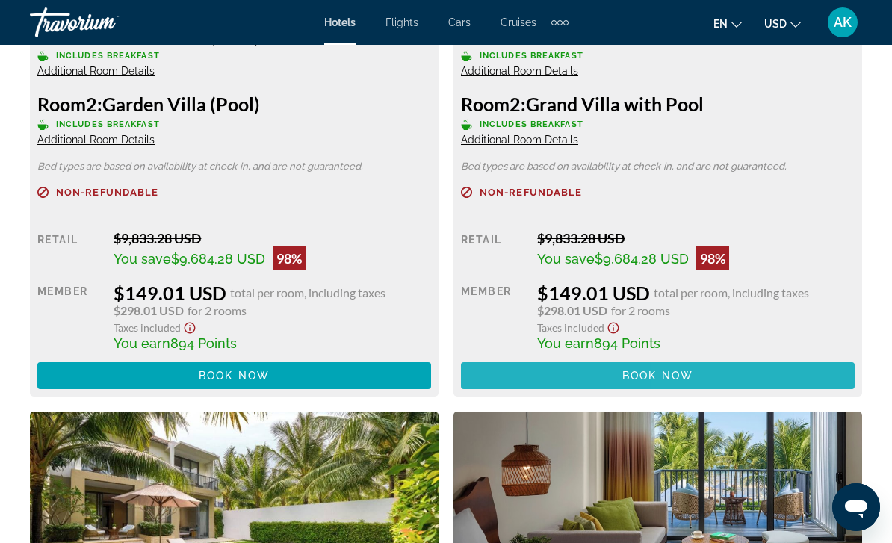
click at [702, 385] on span "Main content" at bounding box center [658, 376] width 394 height 36
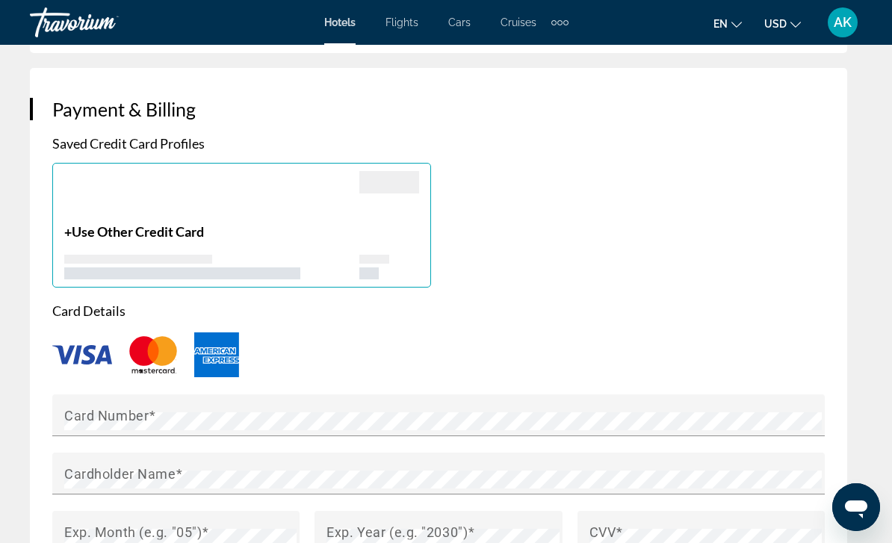
scroll to position [1736, 0]
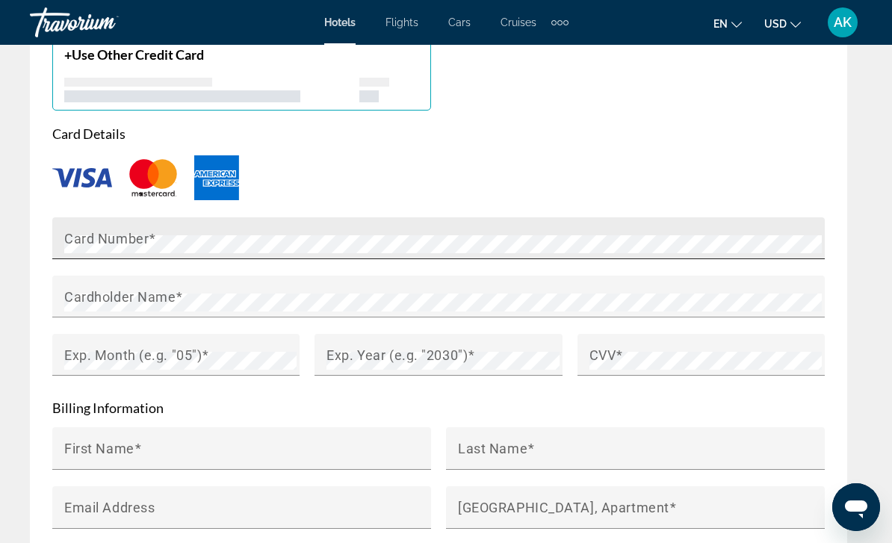
click at [131, 230] on mat-label "Card Number" at bounding box center [106, 238] width 84 height 16
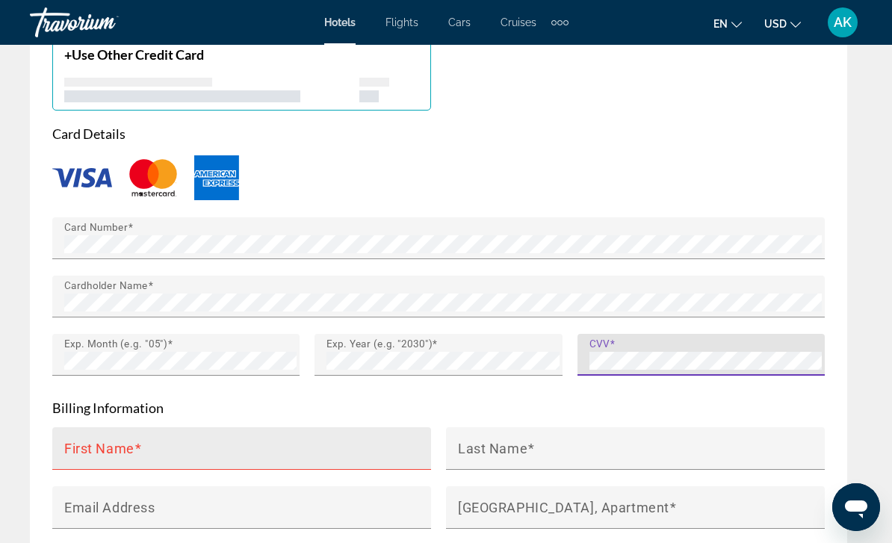
click at [99, 440] on mat-label "First Name" at bounding box center [99, 448] width 70 height 16
click at [99, 446] on input "First Name" at bounding box center [246, 455] width 364 height 18
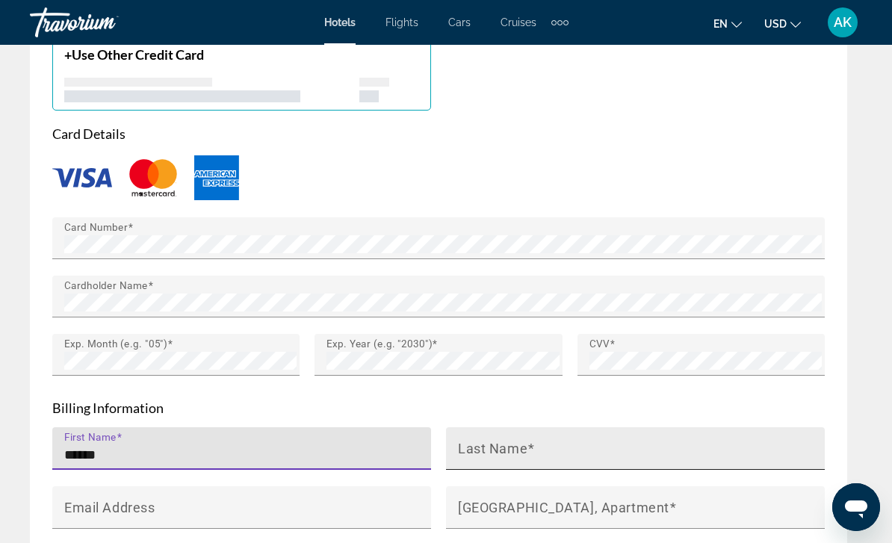
type input "******"
click at [545, 446] on input "Last Name" at bounding box center [640, 455] width 364 height 18
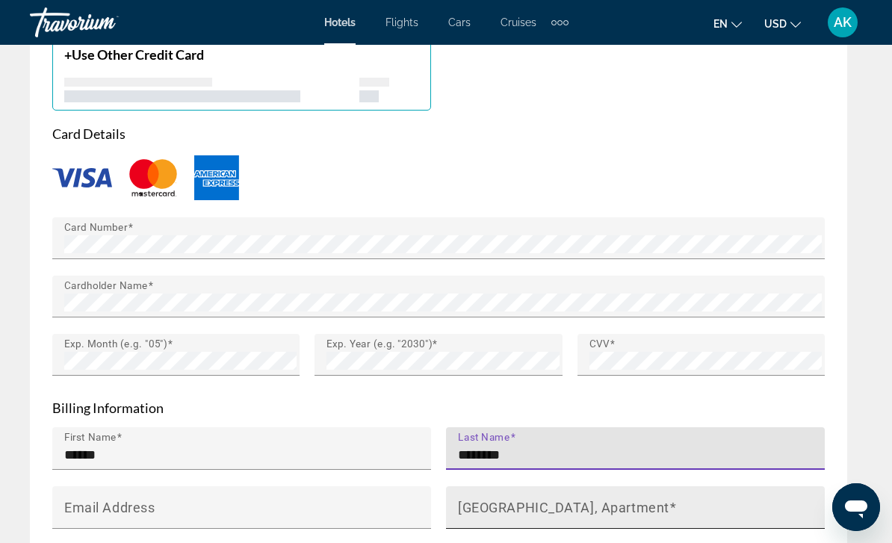
type input "********"
click at [554, 499] on mat-label "[GEOGRAPHIC_DATA], Apartment" at bounding box center [563, 507] width 211 height 16
click at [554, 505] on input "[GEOGRAPHIC_DATA], Apartment" at bounding box center [640, 514] width 364 height 18
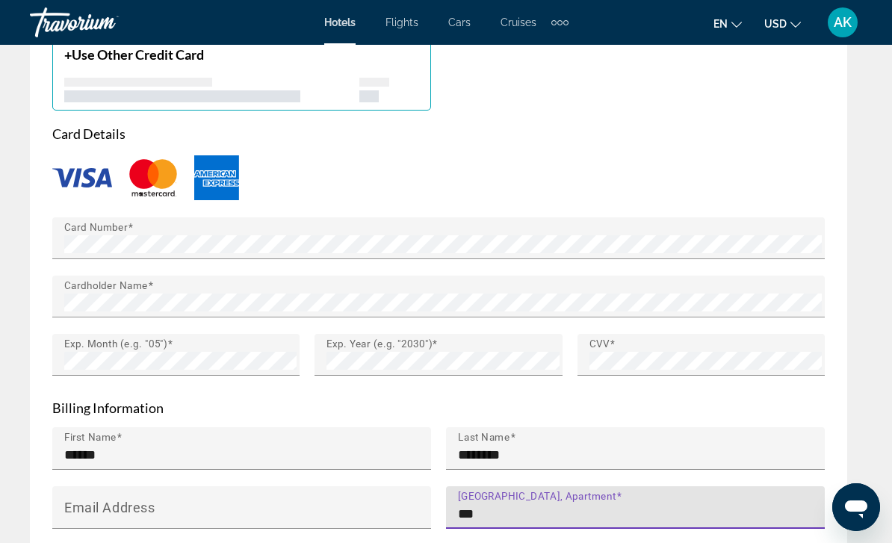
type input "***"
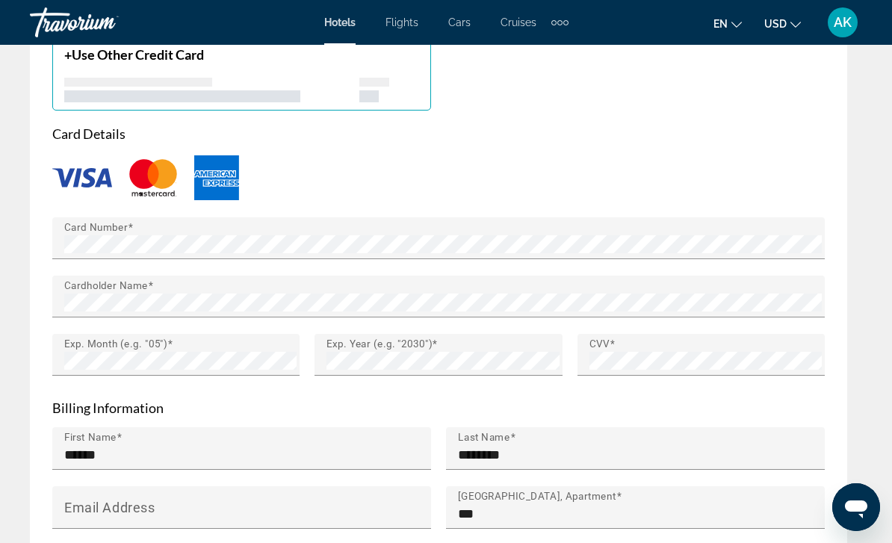
scroll to position [1934, 0]
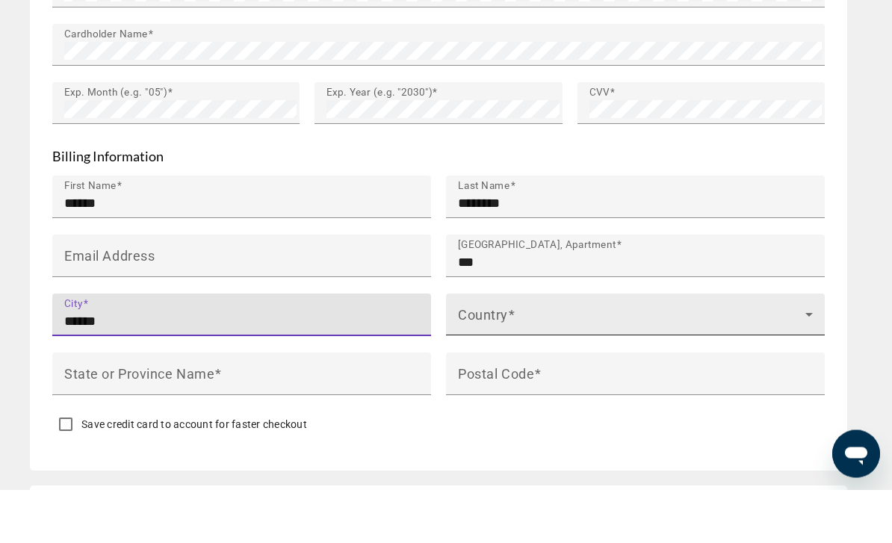
type input "******"
click at [533, 365] on span "Main content" at bounding box center [631, 374] width 347 height 18
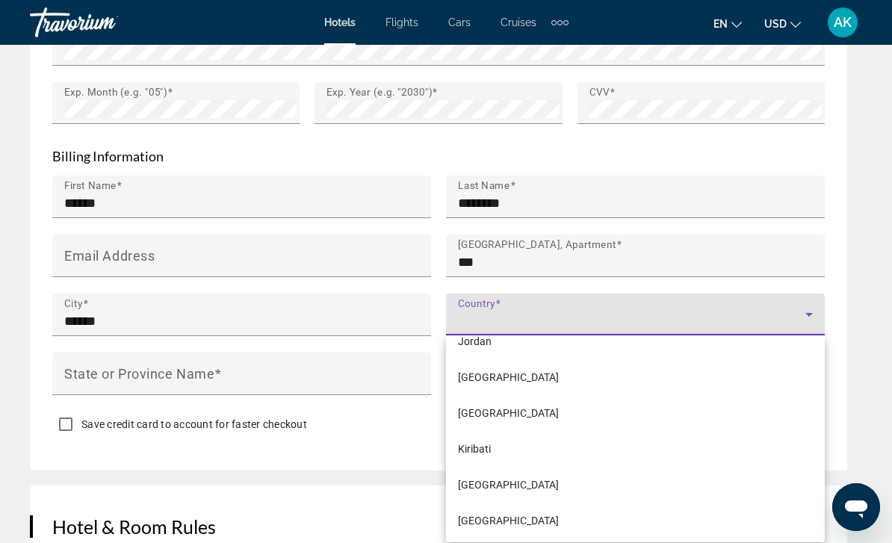
scroll to position [4151, 0]
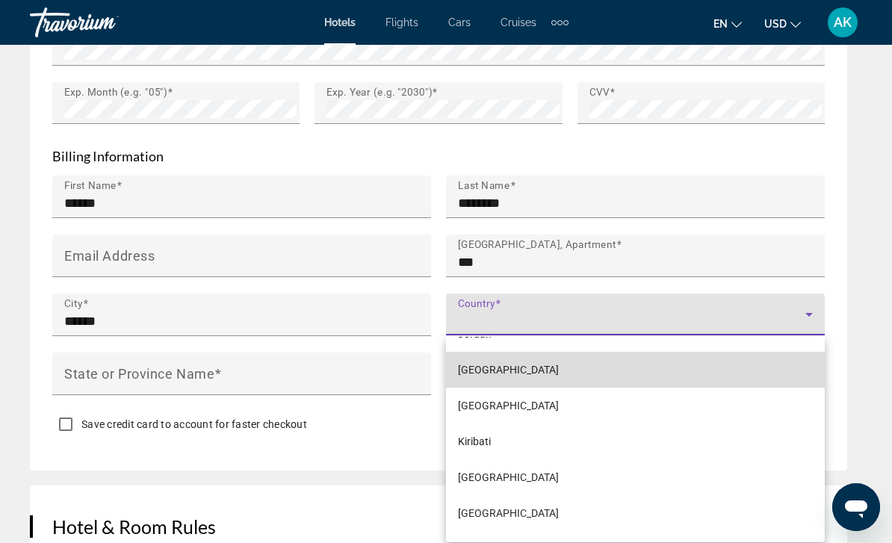
click at [520, 380] on mat-option "[GEOGRAPHIC_DATA]" at bounding box center [635, 370] width 379 height 36
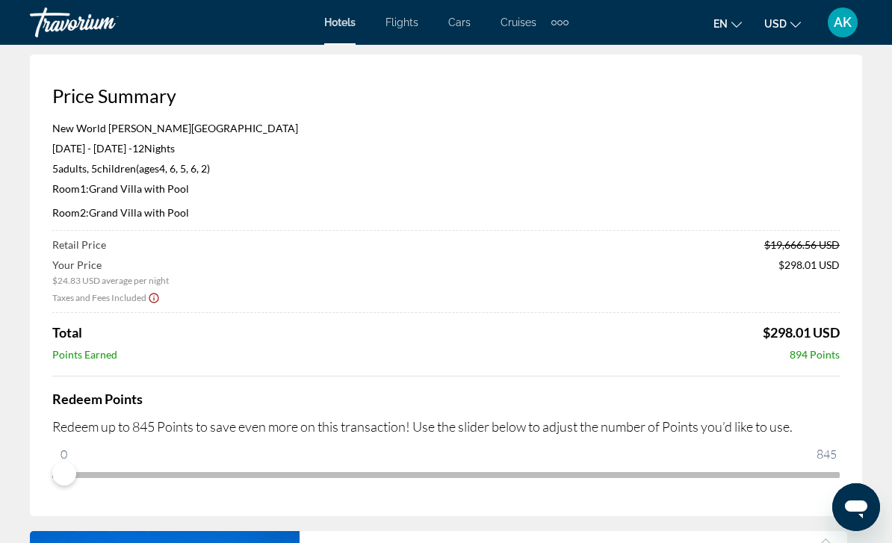
scroll to position [0, 0]
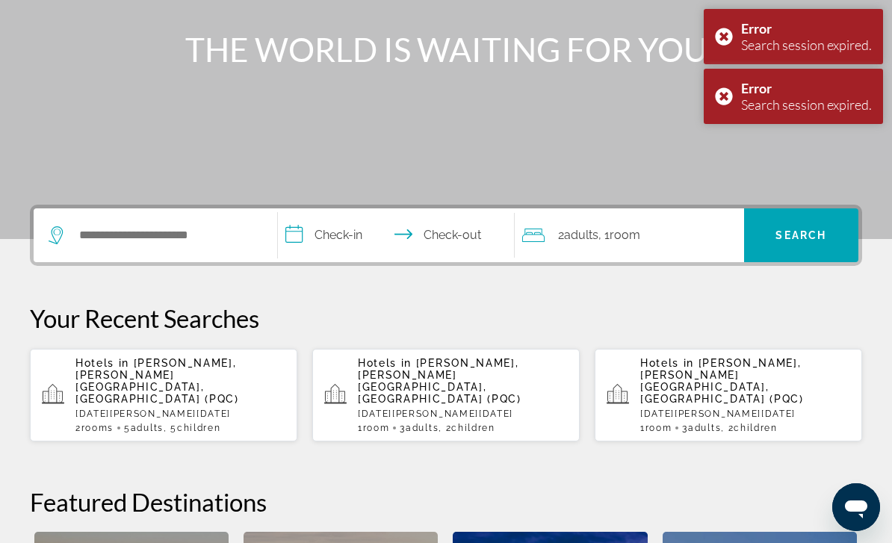
scroll to position [210, 0]
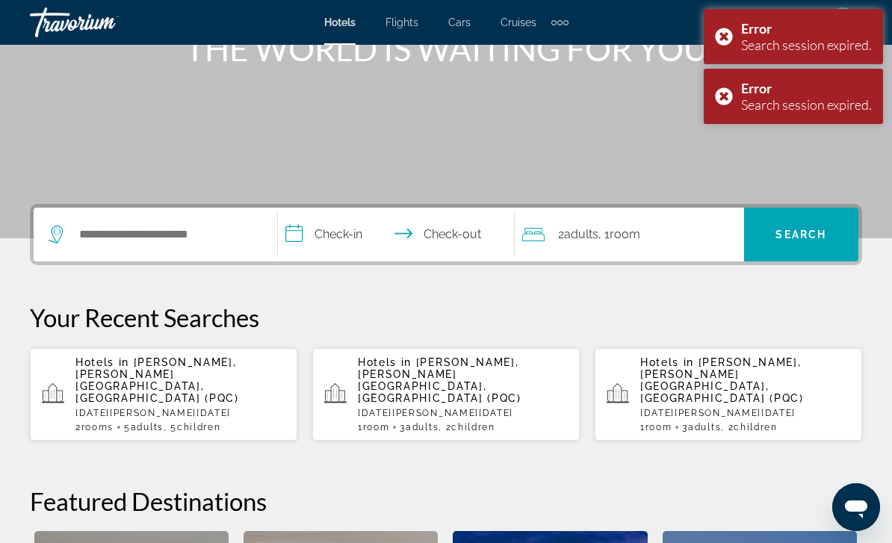
click at [223, 371] on p "Hotels in Phu Quoc, Phu Quoc Island, Vietnam (PQC)" at bounding box center [180, 380] width 210 height 48
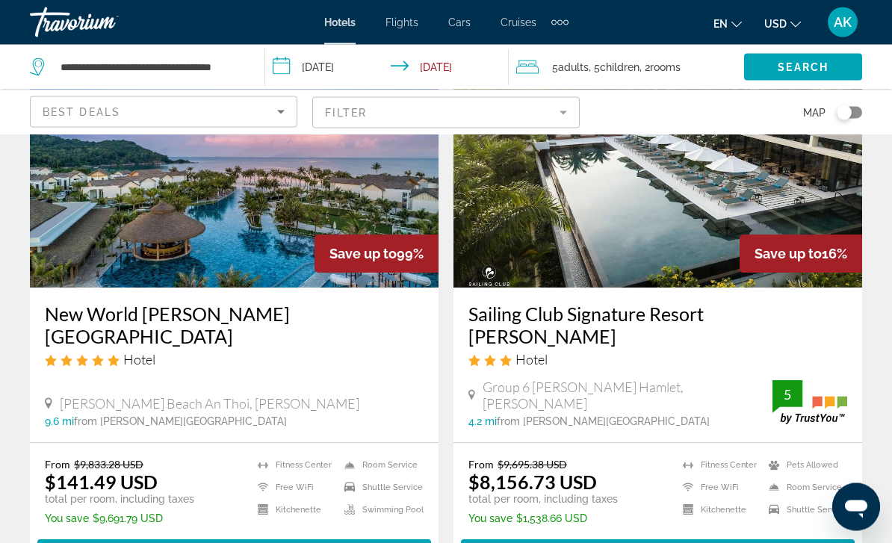
scroll to position [138, 0]
click at [289, 535] on span "Main content" at bounding box center [234, 553] width 394 height 36
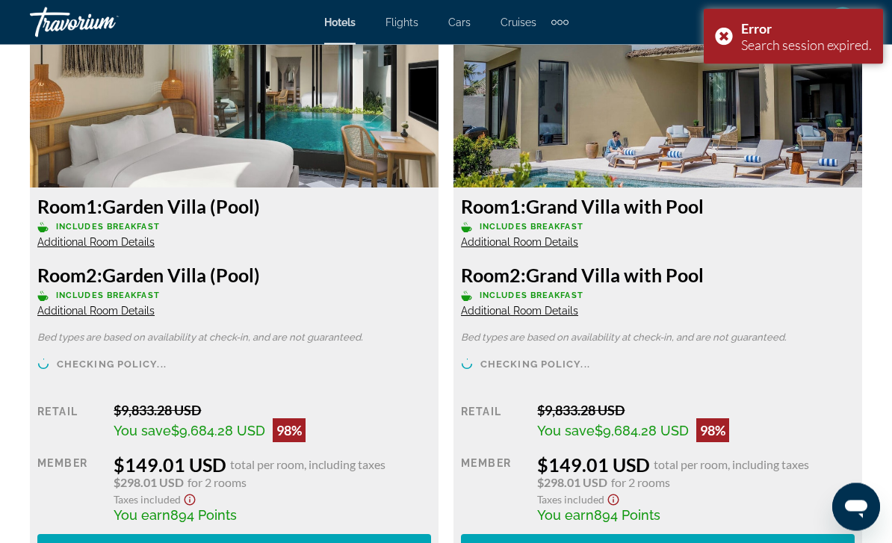
scroll to position [2376, 0]
click at [262, 542] on span "Book now" at bounding box center [234, 548] width 71 height 12
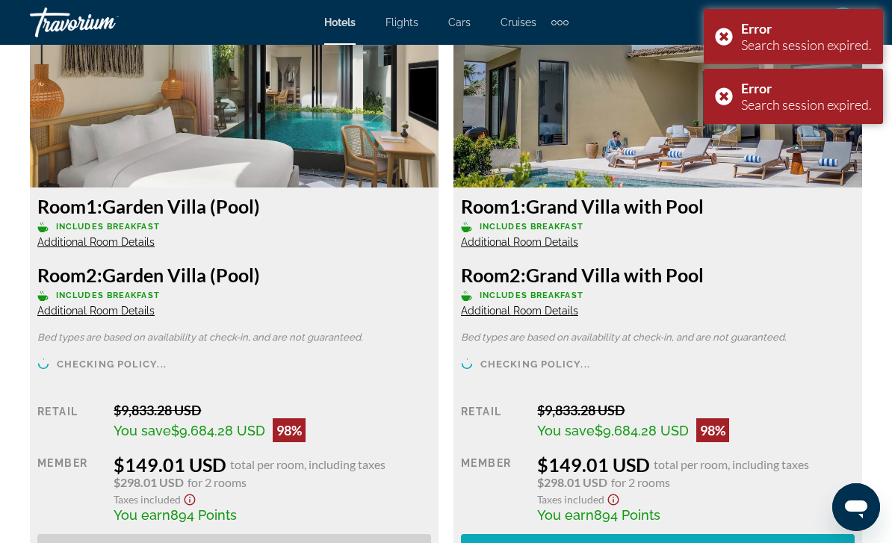
click at [687, 542] on span "Book now" at bounding box center [657, 548] width 71 height 12
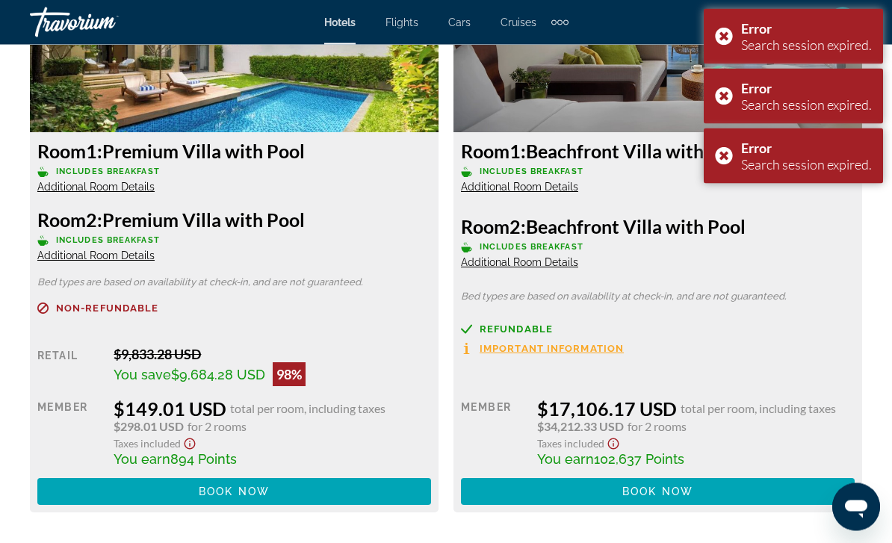
scroll to position [3019, 0]
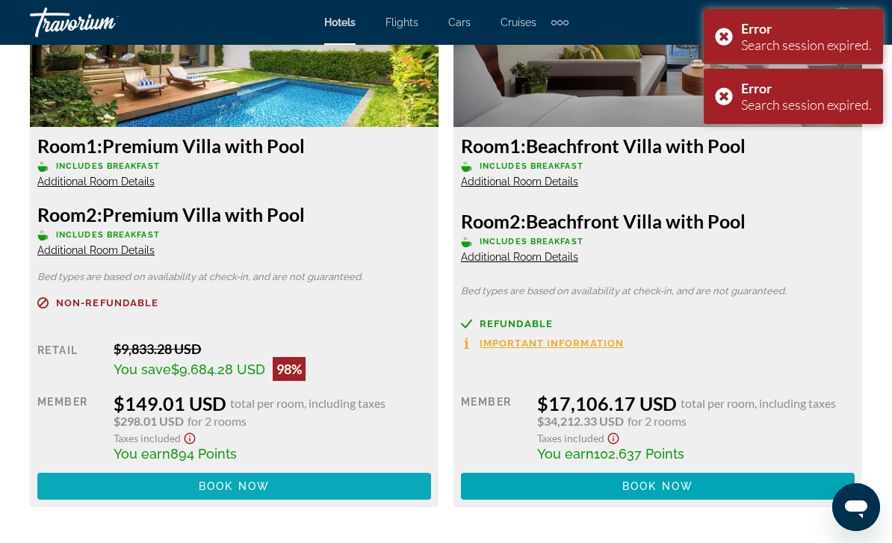
click at [308, 487] on span "Main content" at bounding box center [234, 486] width 394 height 36
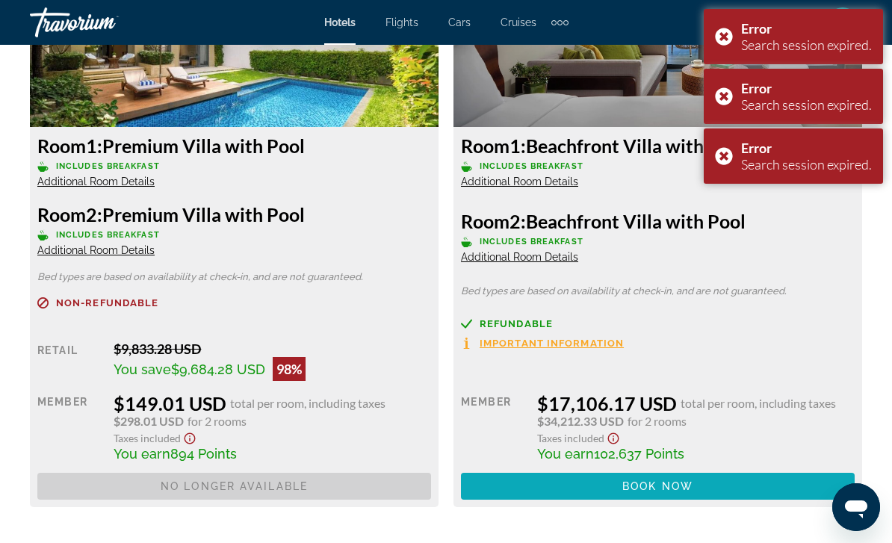
click at [610, 489] on span "Main content" at bounding box center [658, 486] width 394 height 36
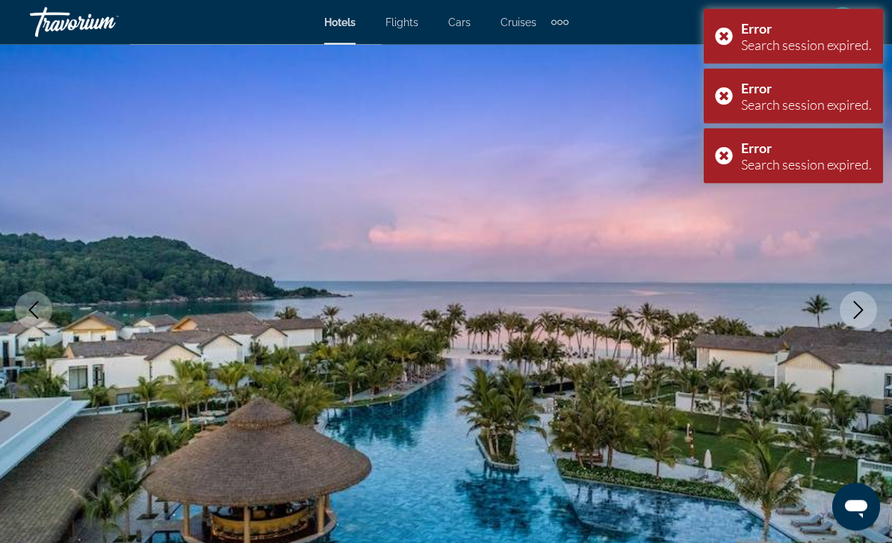
scroll to position [0, 0]
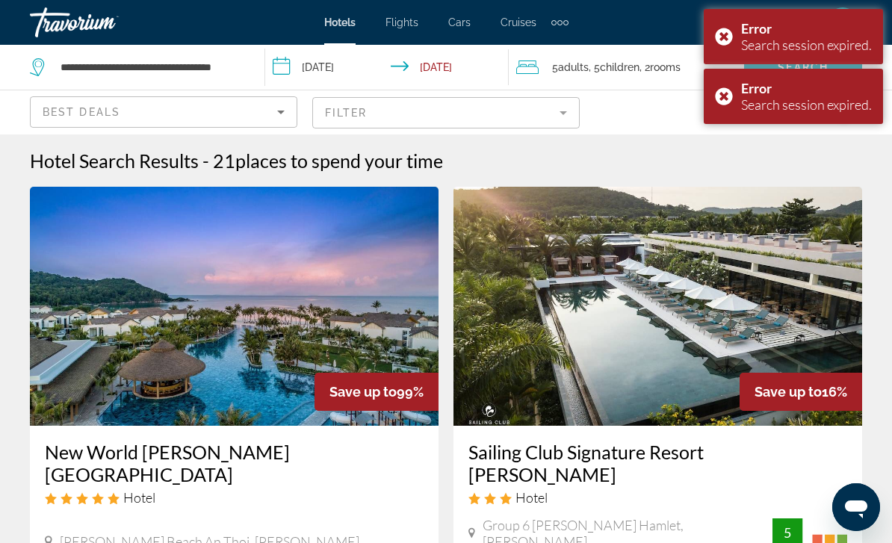
click at [594, 448] on h3 "Sailing Club Signature Resort [PERSON_NAME]" at bounding box center [657, 463] width 379 height 45
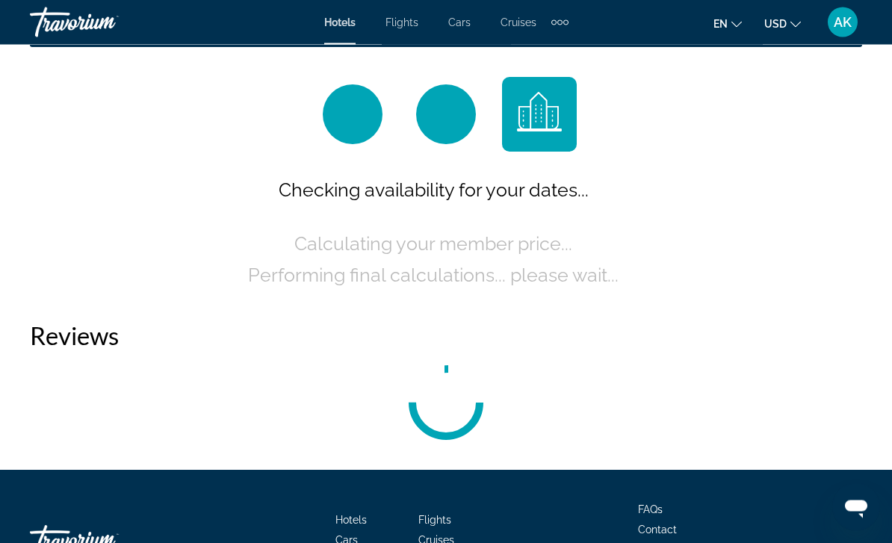
scroll to position [2362, 0]
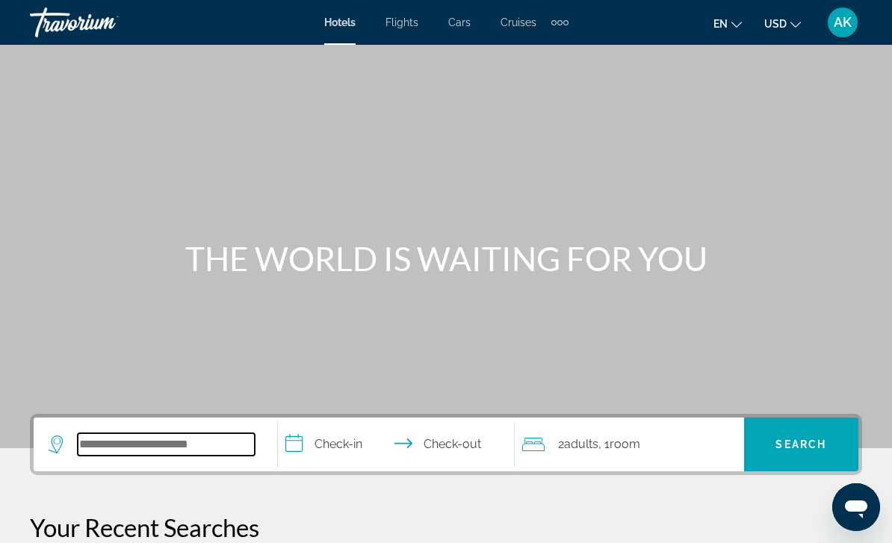
click at [179, 443] on input "Search widget" at bounding box center [166, 444] width 177 height 22
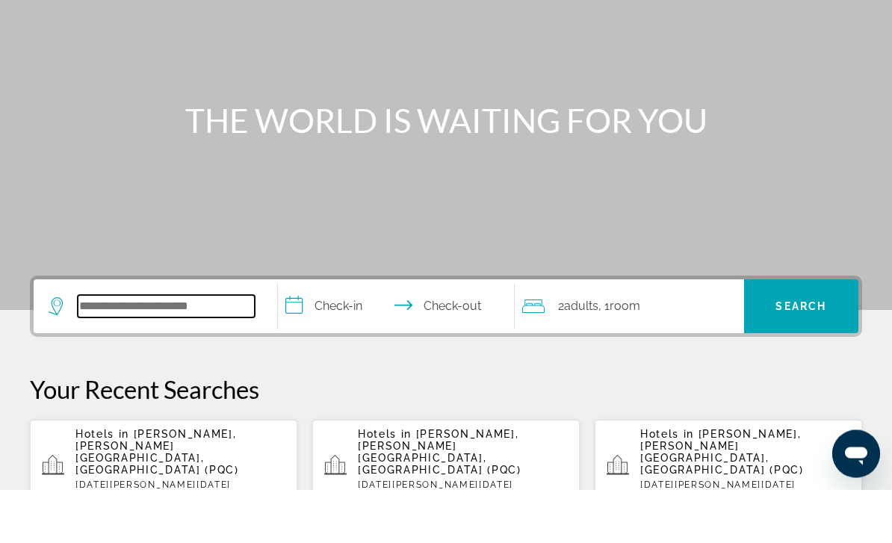
scroll to position [312, 0]
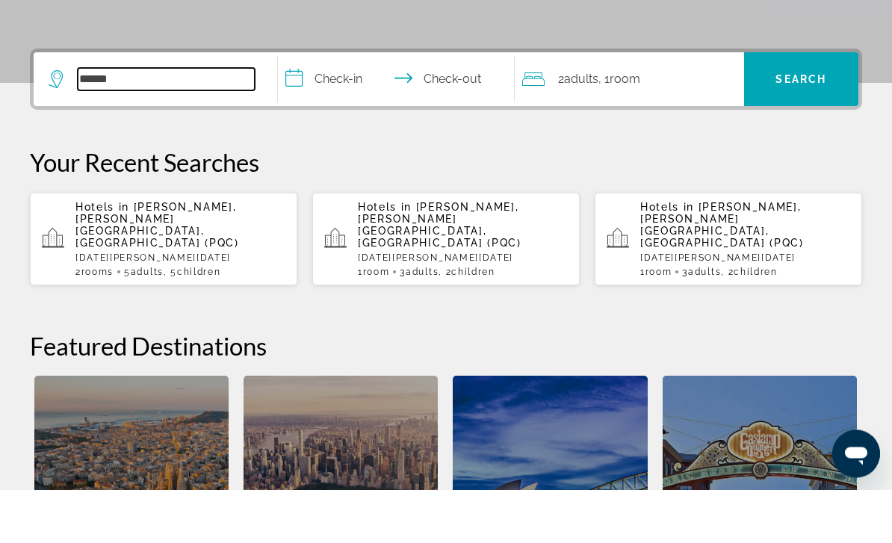
type input "*******"
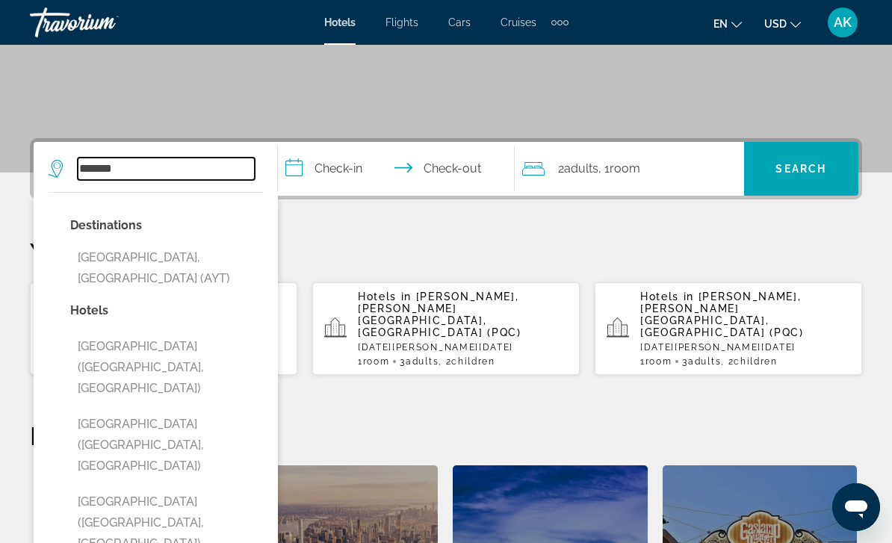
scroll to position [278, 0]
